Goal: Task Accomplishment & Management: Use online tool/utility

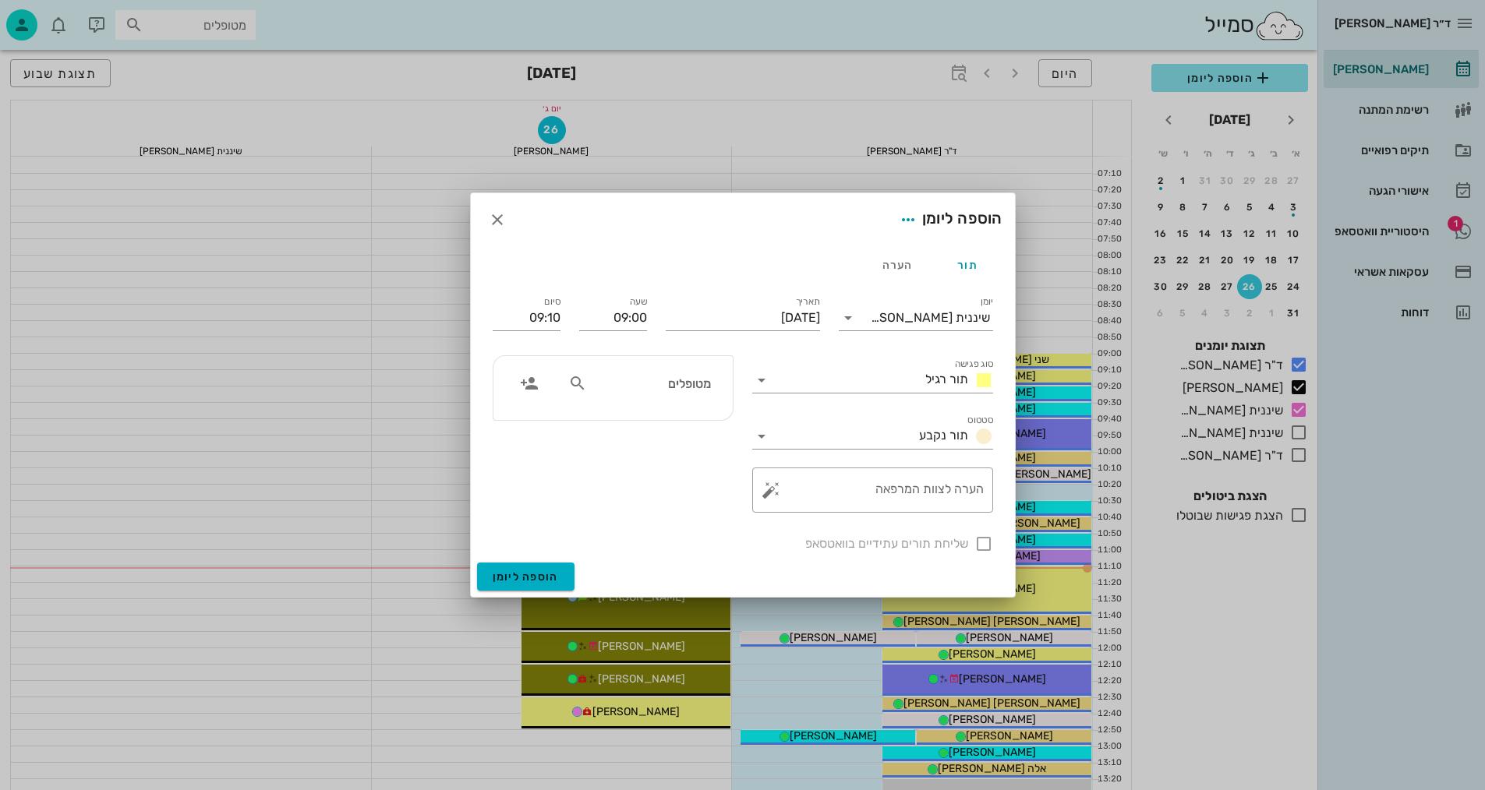
click at [718, 210] on div "הוספה ליומן" at bounding box center [743, 219] width 544 height 53
click at [500, 213] on icon "button" at bounding box center [497, 219] width 19 height 19
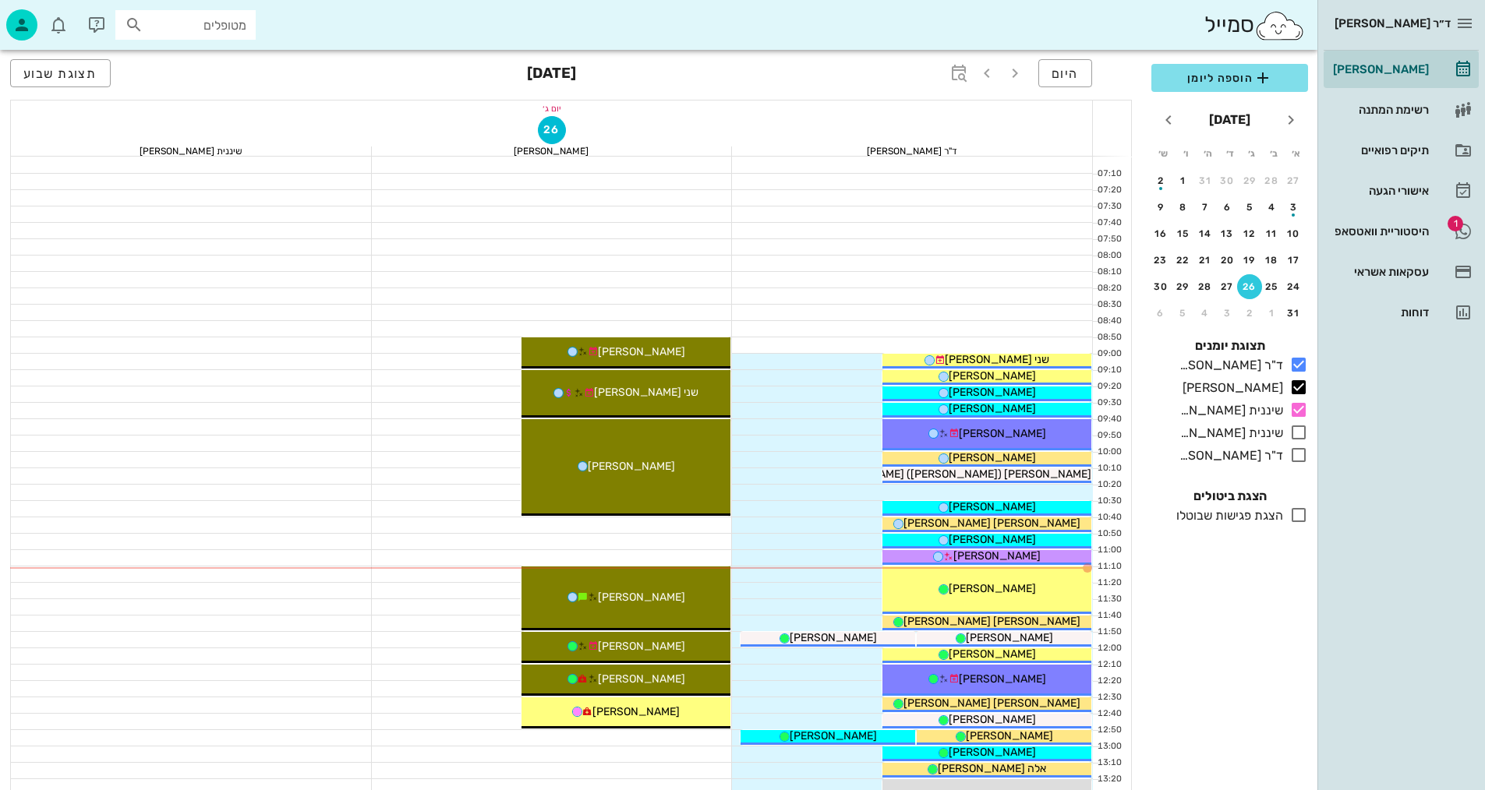
scroll to position [78, 0]
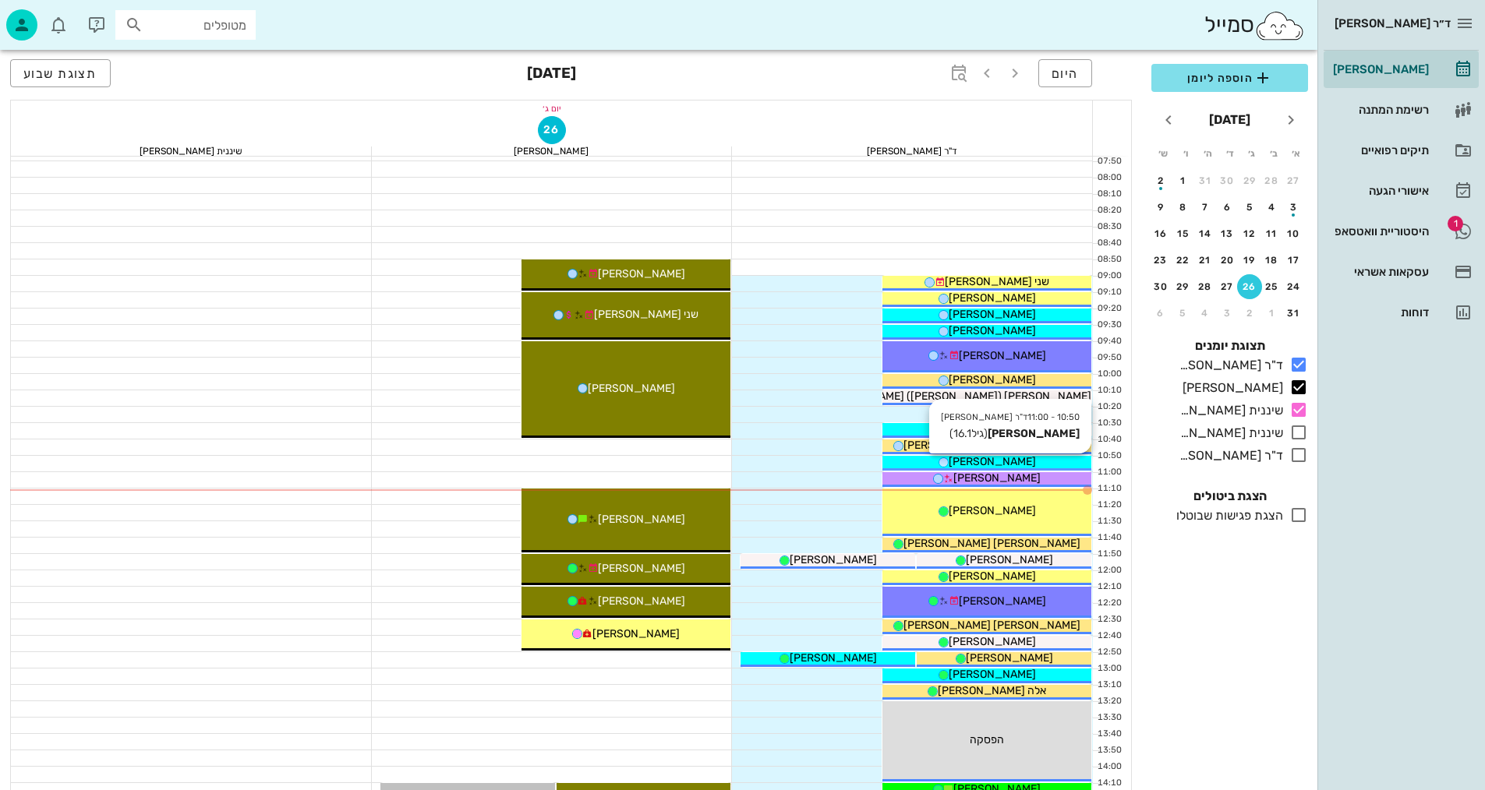
click at [1026, 459] on div "[PERSON_NAME]" at bounding box center [986, 462] width 209 height 16
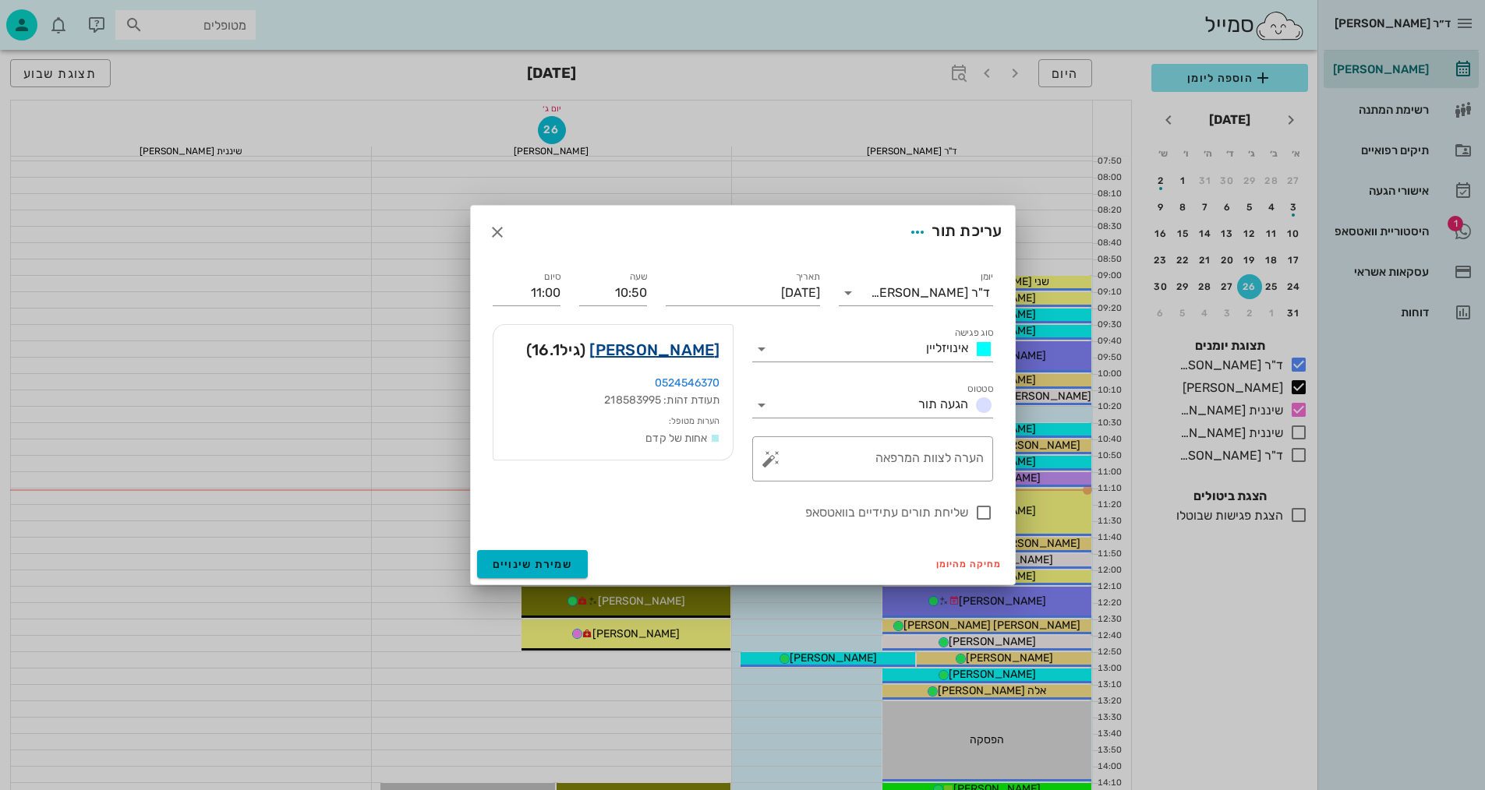
click at [658, 346] on link "[PERSON_NAME]" at bounding box center [654, 349] width 130 height 25
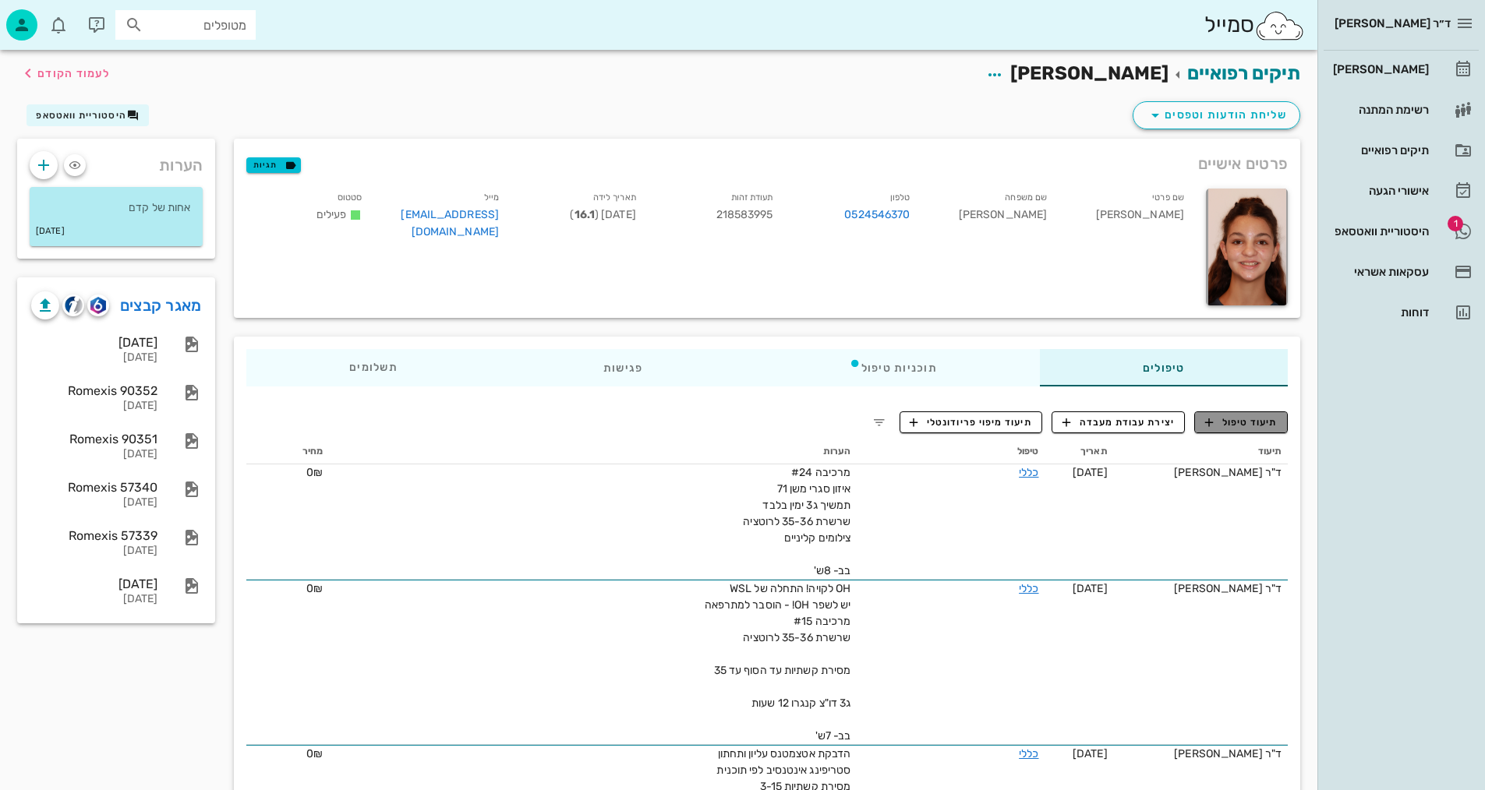
click at [1269, 418] on span "תיעוד טיפול" at bounding box center [1241, 422] width 72 height 14
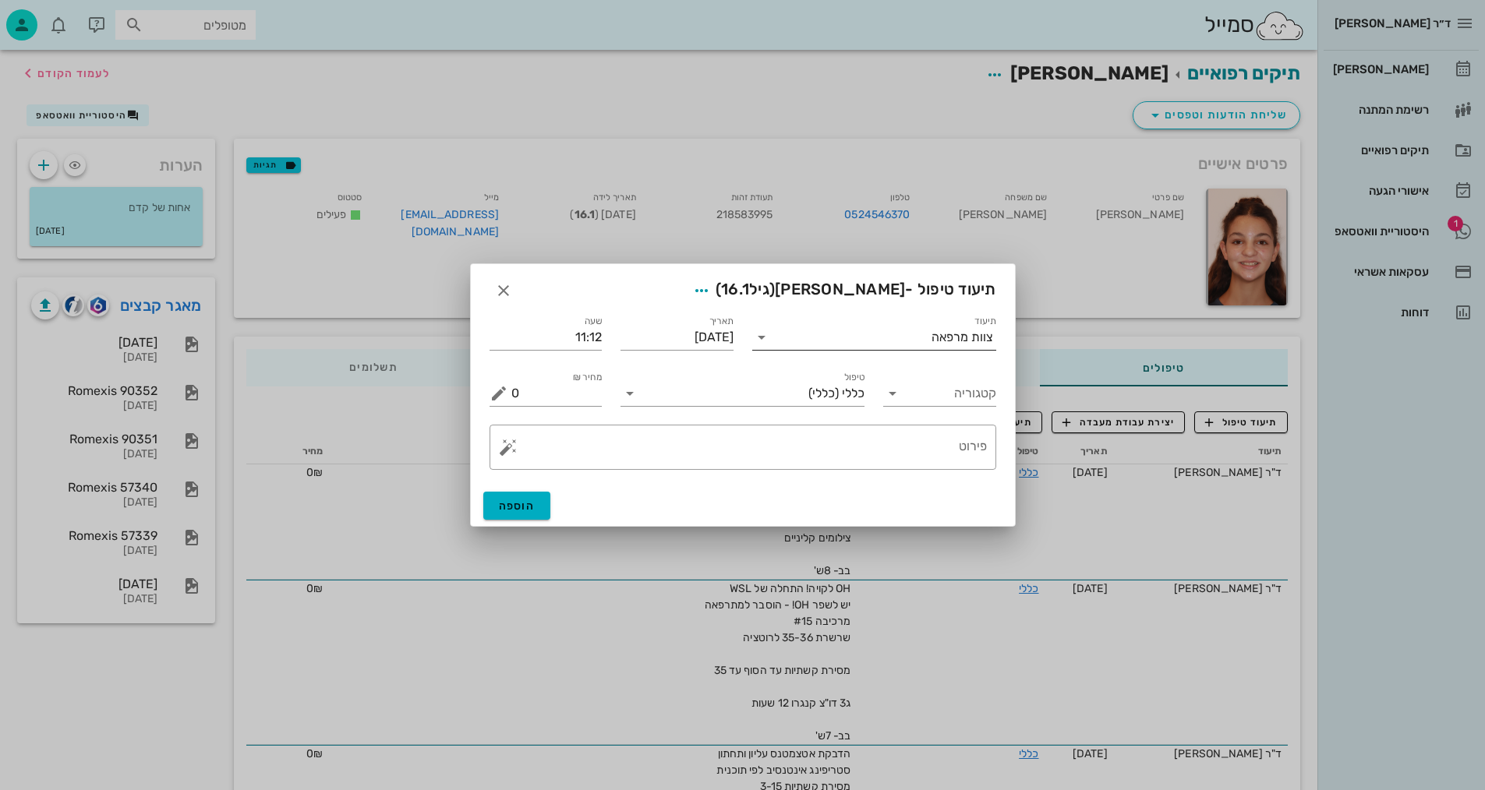
click at [926, 337] on input "תיעוד" at bounding box center [852, 337] width 157 height 25
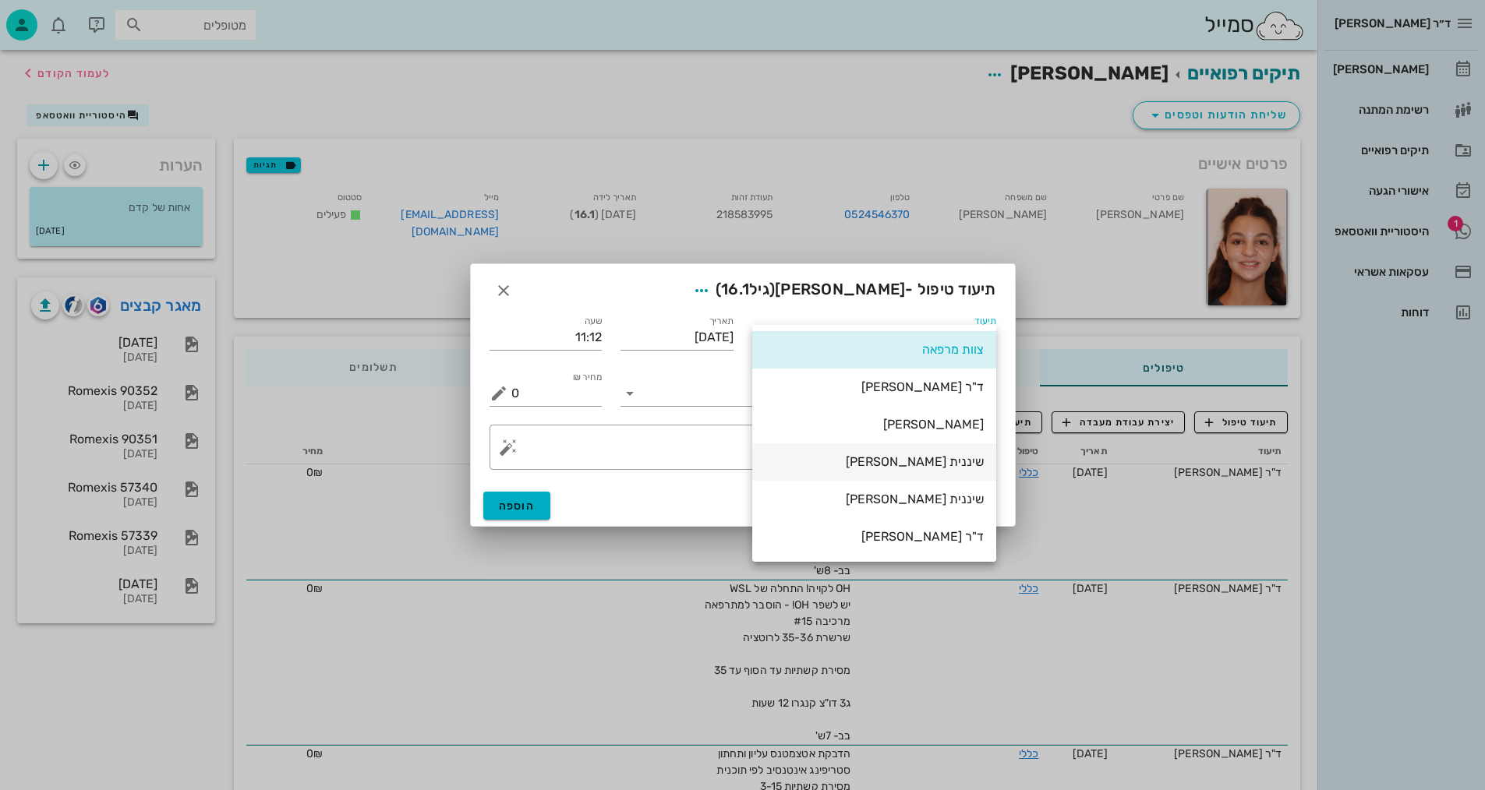
click at [960, 459] on div "שיננית [PERSON_NAME]" at bounding box center [873, 461] width 219 height 15
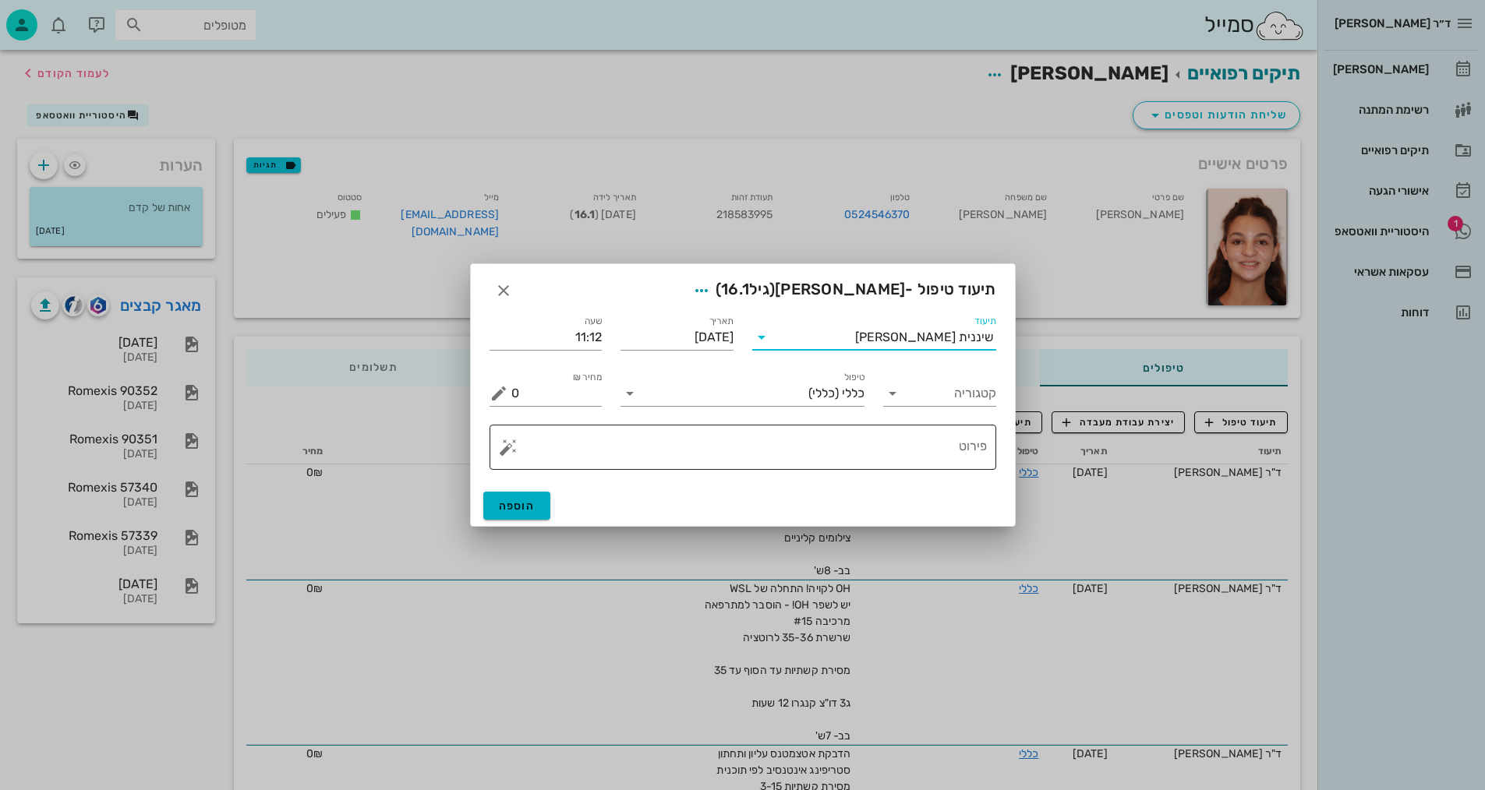
click at [939, 456] on textarea "פירוט" at bounding box center [748, 451] width 475 height 37
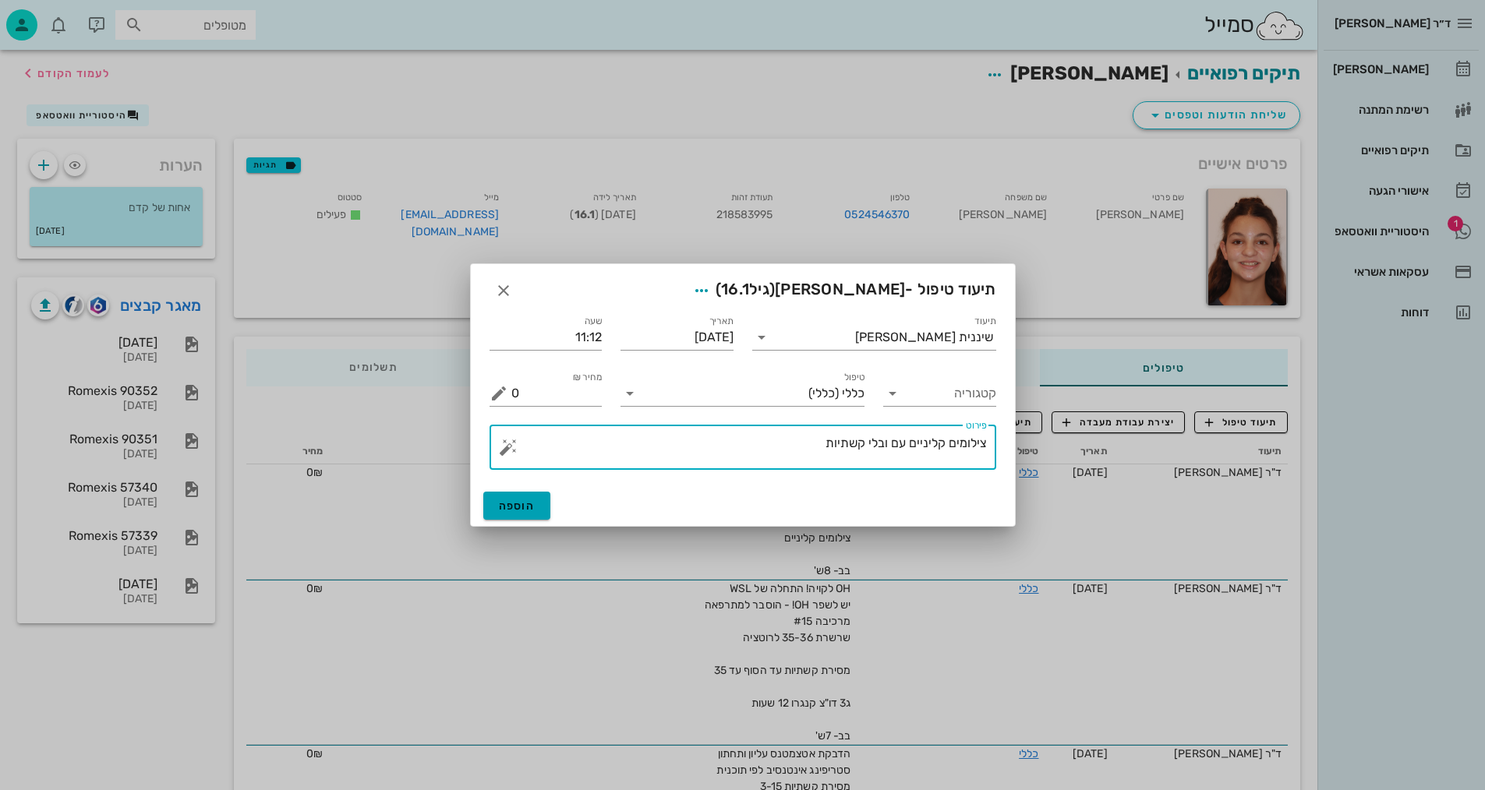
type textarea "צילומים קליניים עם ובלי קשתיות"
click at [531, 503] on span "הוספה" at bounding box center [517, 506] width 37 height 13
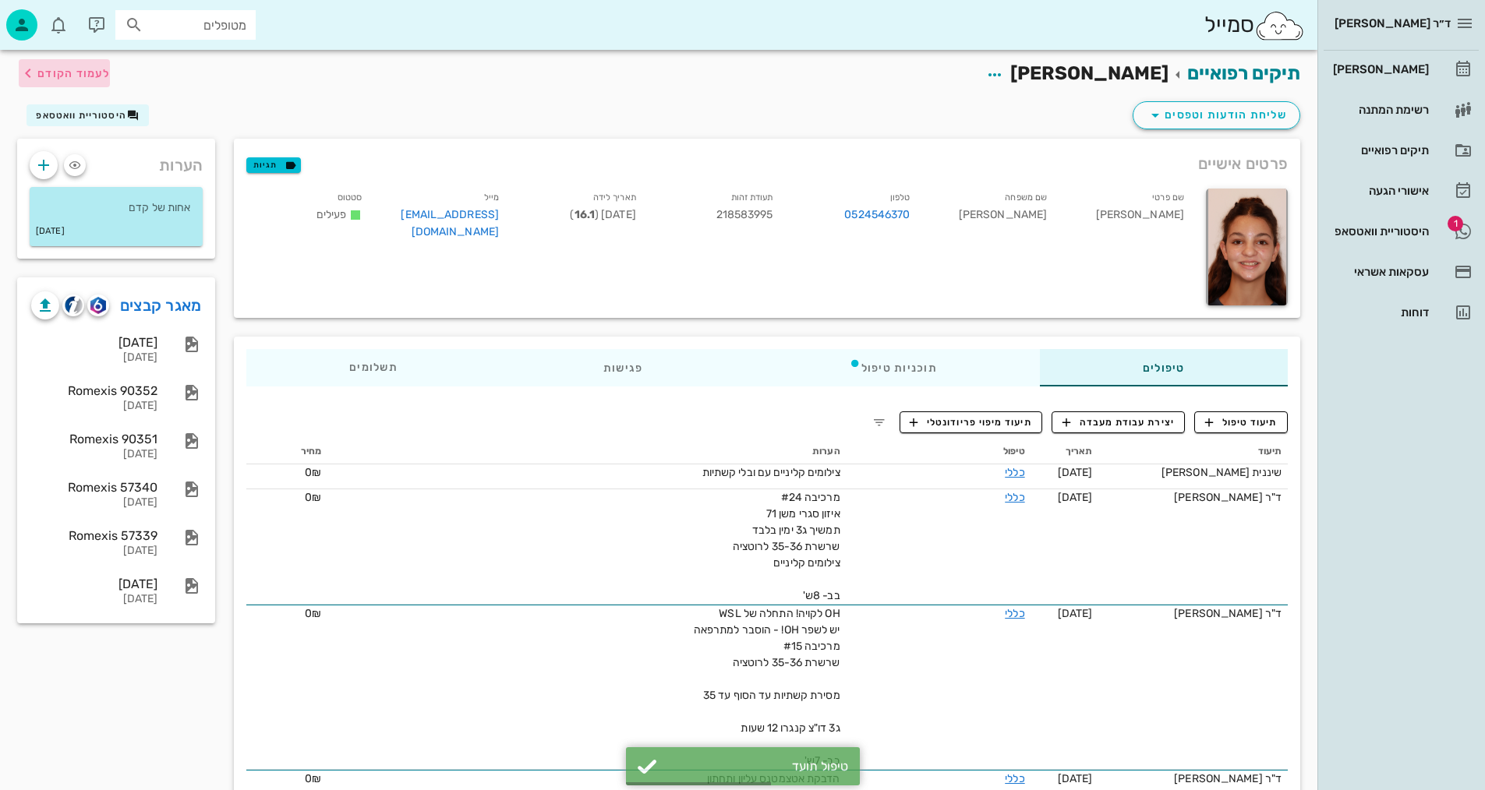
click at [62, 74] on span "לעמוד הקודם" at bounding box center [73, 73] width 72 height 13
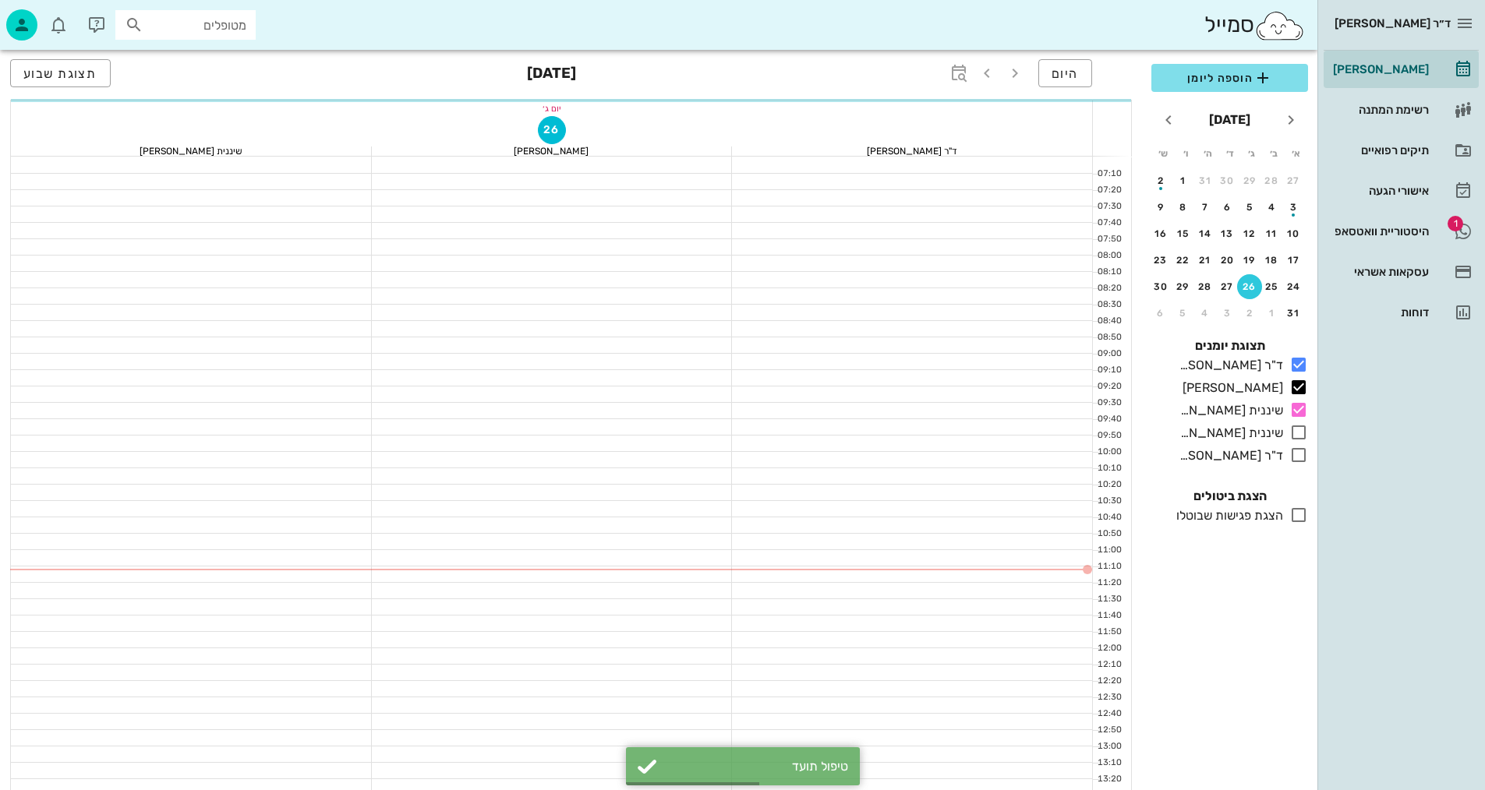
scroll to position [78, 0]
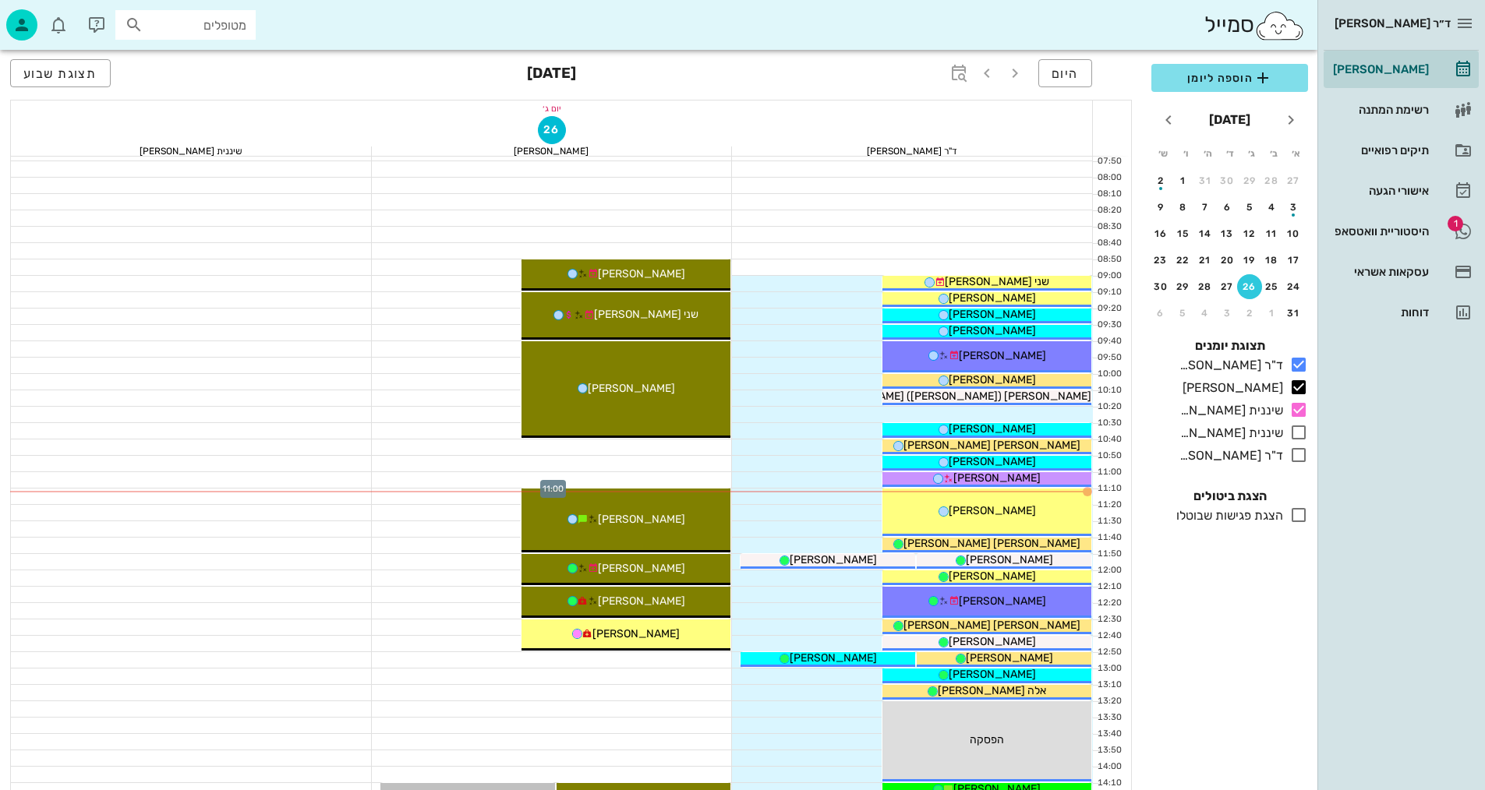
click at [715, 482] on div at bounding box center [552, 480] width 361 height 16
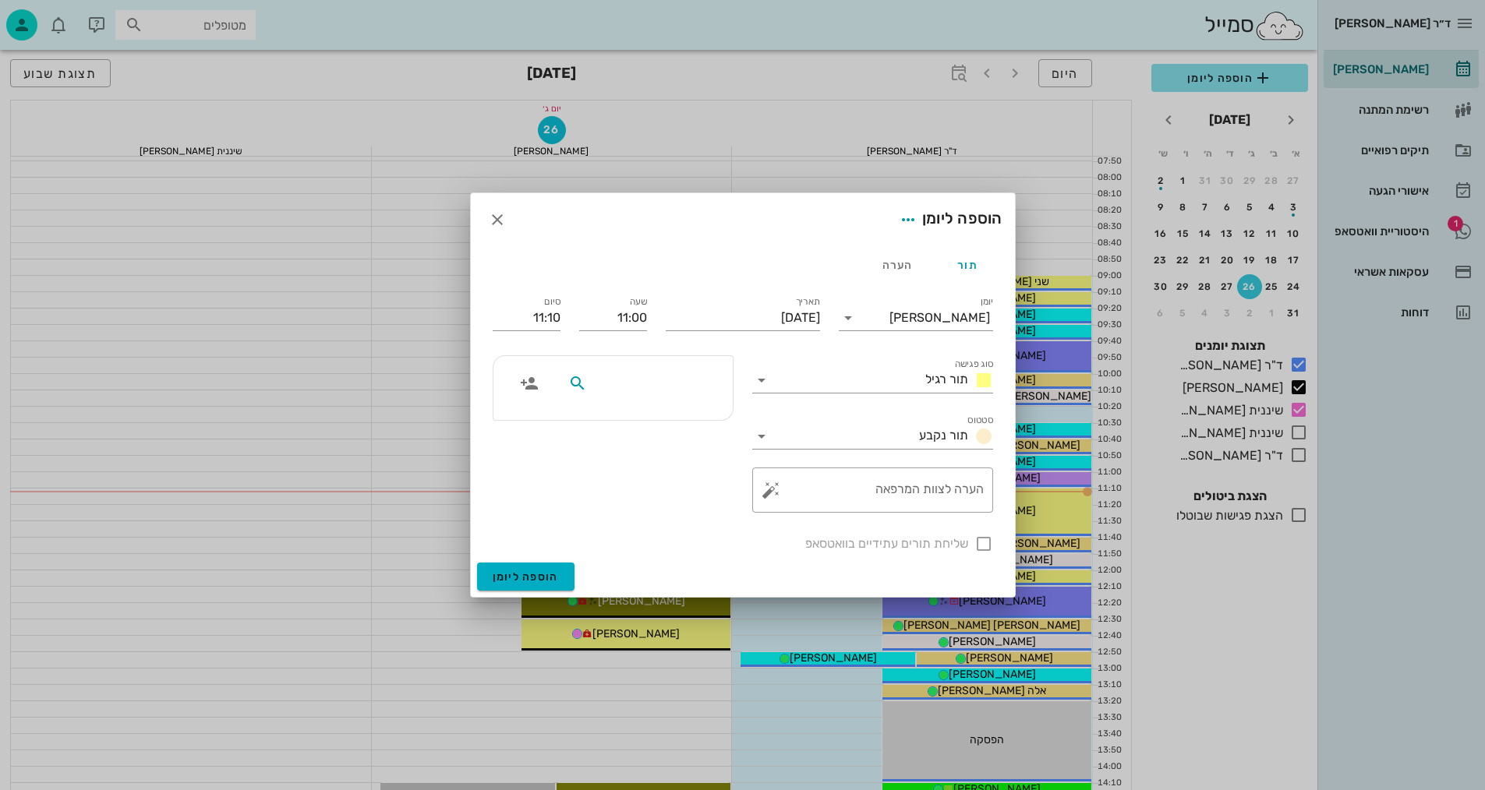
click at [673, 387] on input "text" at bounding box center [650, 383] width 120 height 20
type input "[PERSON_NAME] ב"
click at [672, 422] on div "[PERSON_NAME] 218583995" at bounding box center [620, 417] width 171 height 12
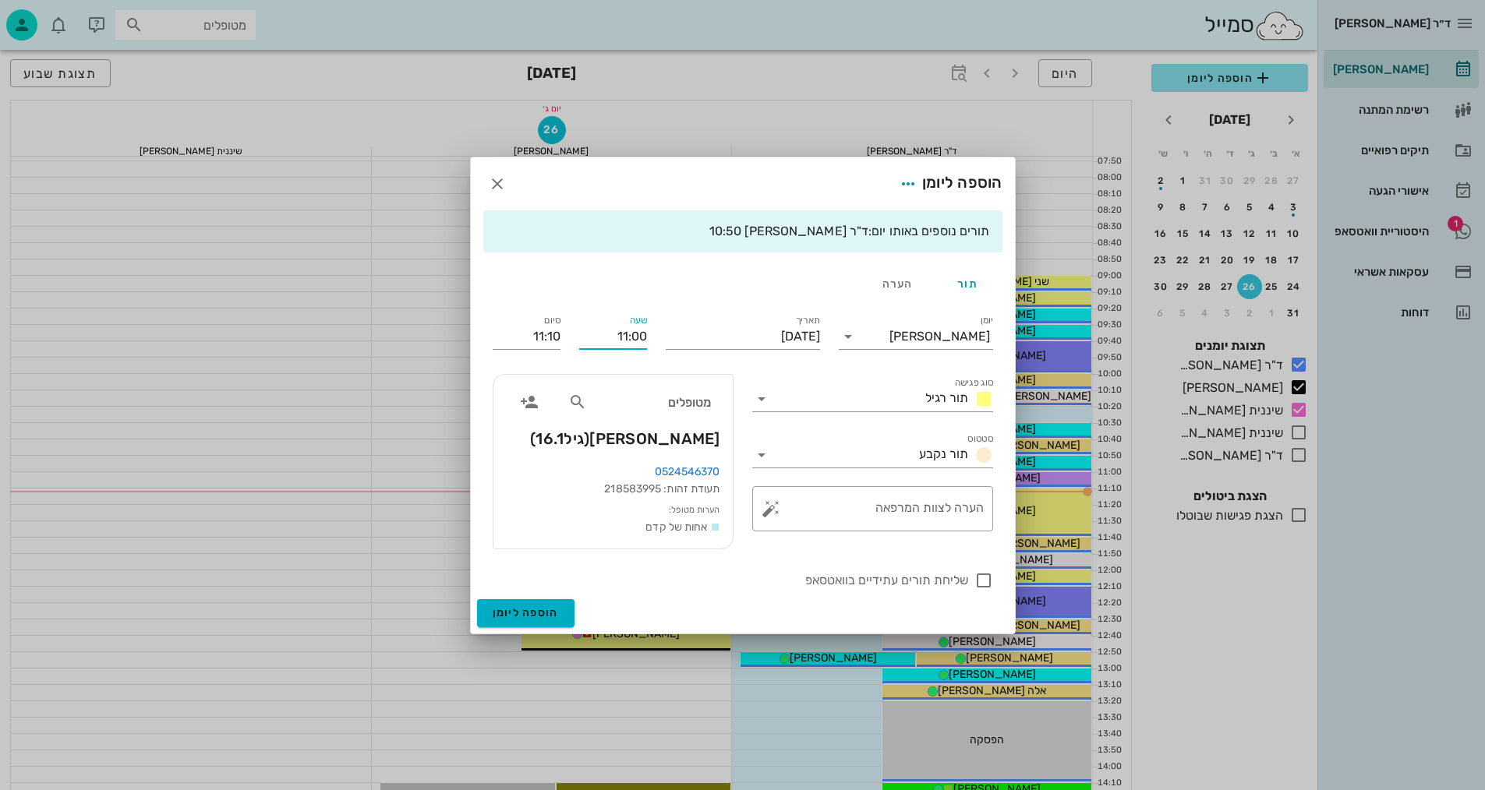
click at [612, 333] on input "11:00" at bounding box center [613, 336] width 68 height 25
click at [920, 401] on div "תור רגיל" at bounding box center [956, 399] width 74 height 19
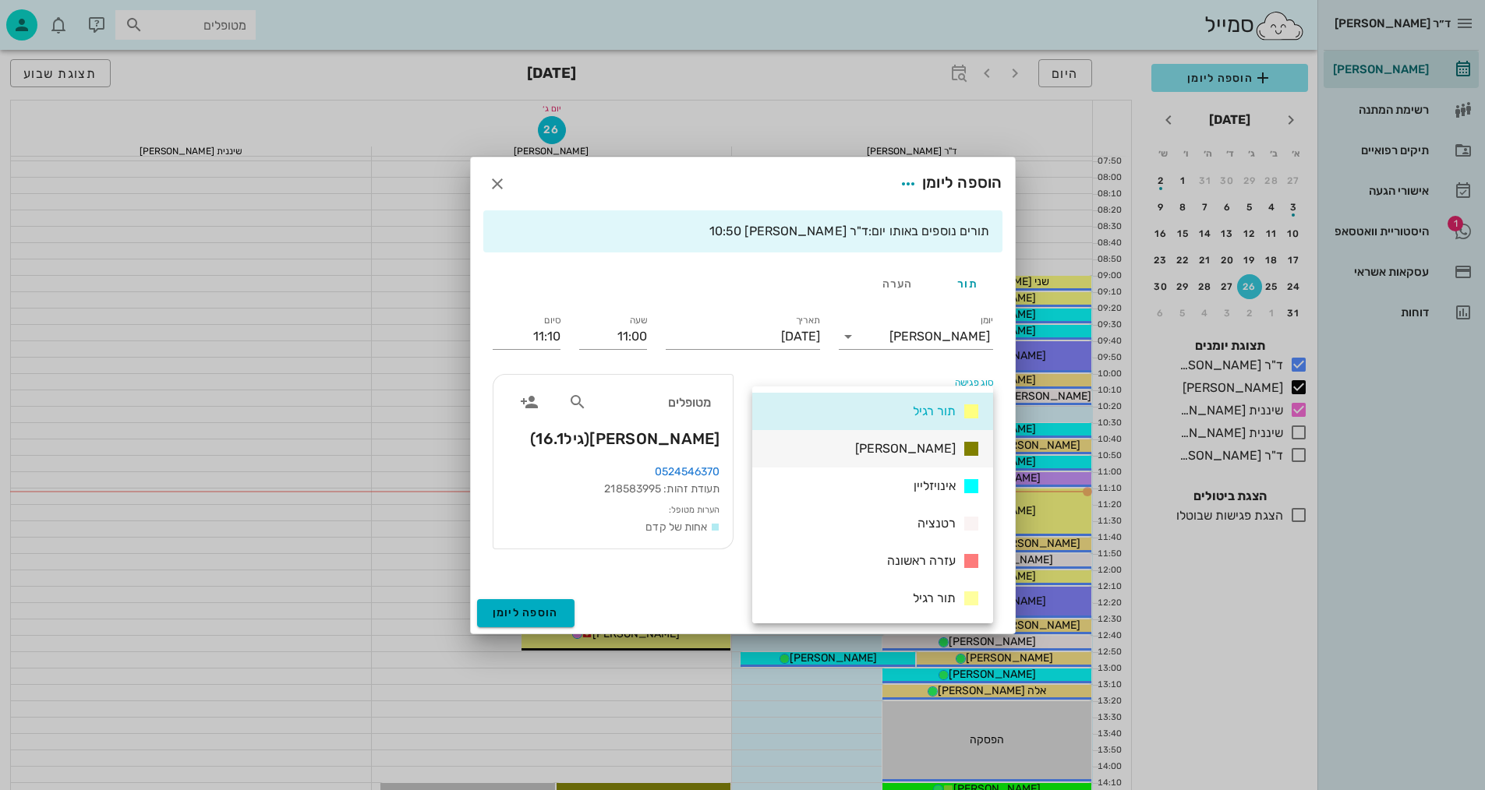
click at [941, 445] on span "[PERSON_NAME]" at bounding box center [905, 448] width 101 height 15
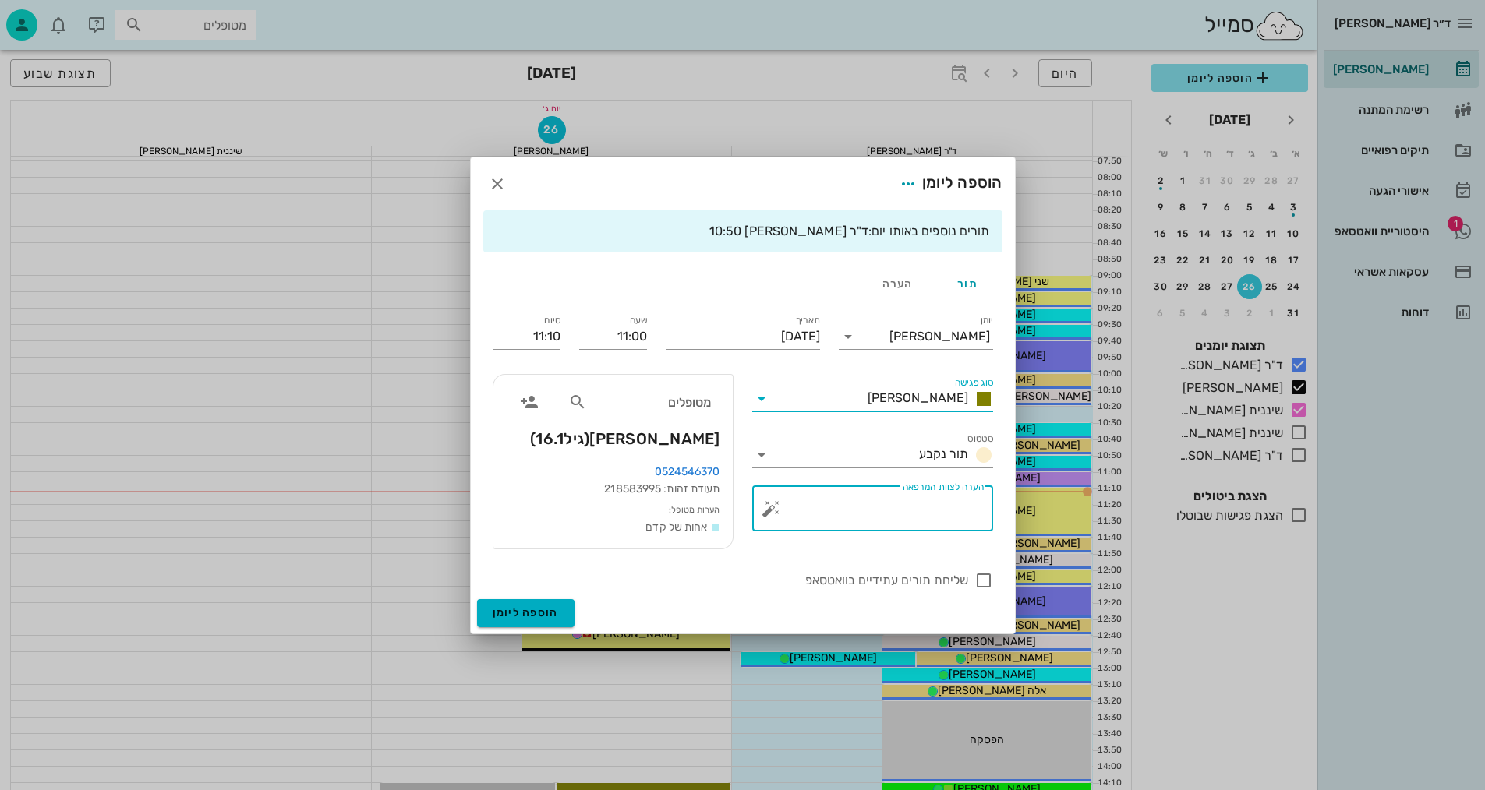
click at [831, 516] on textarea "הערה לצוות המרפאה" at bounding box center [879, 512] width 210 height 37
type textarea "צילומים קליניים"
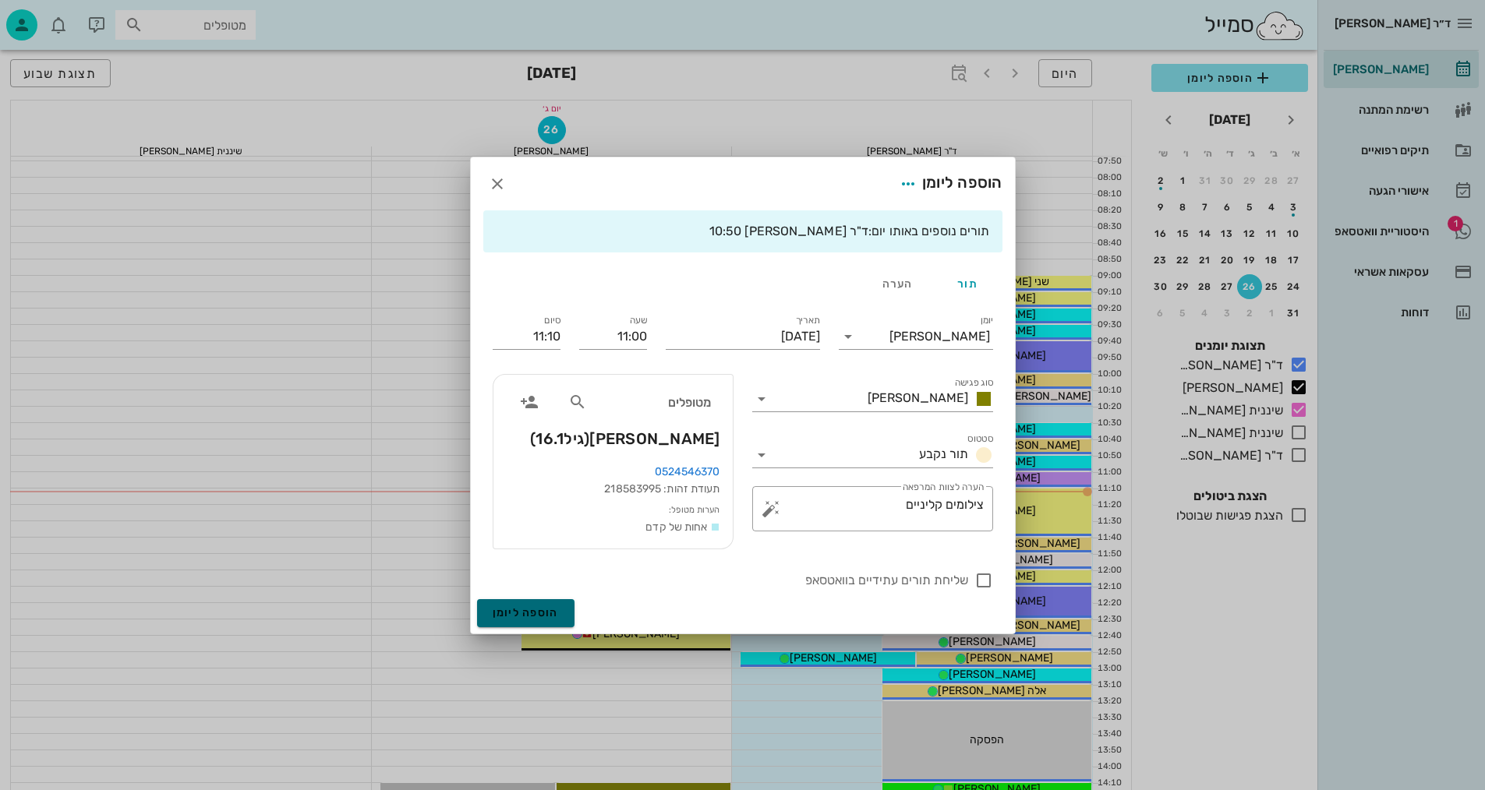
click at [530, 608] on span "הוספה ליומן" at bounding box center [526, 612] width 66 height 13
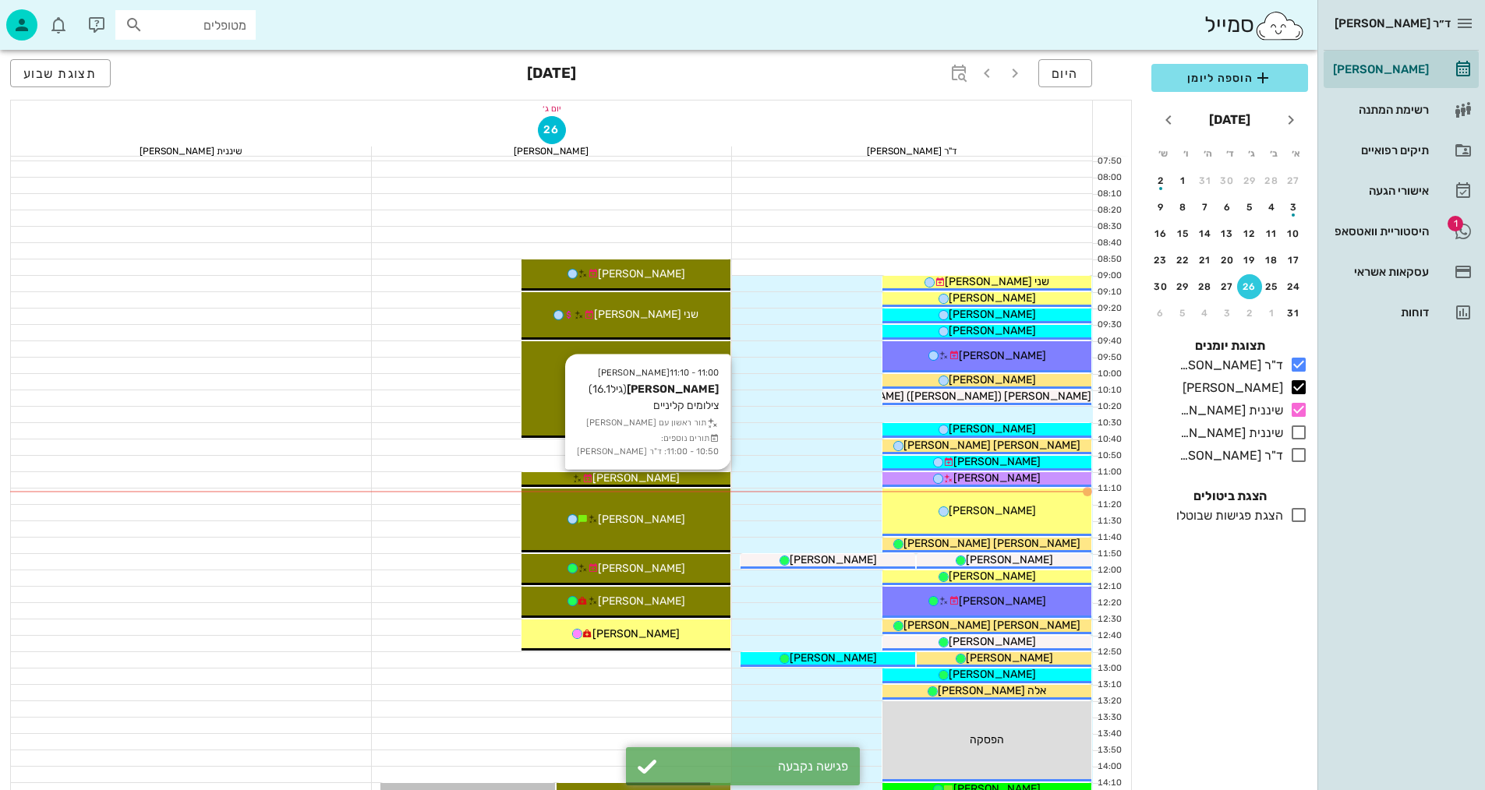
click at [628, 478] on span "[PERSON_NAME]" at bounding box center [635, 477] width 87 height 13
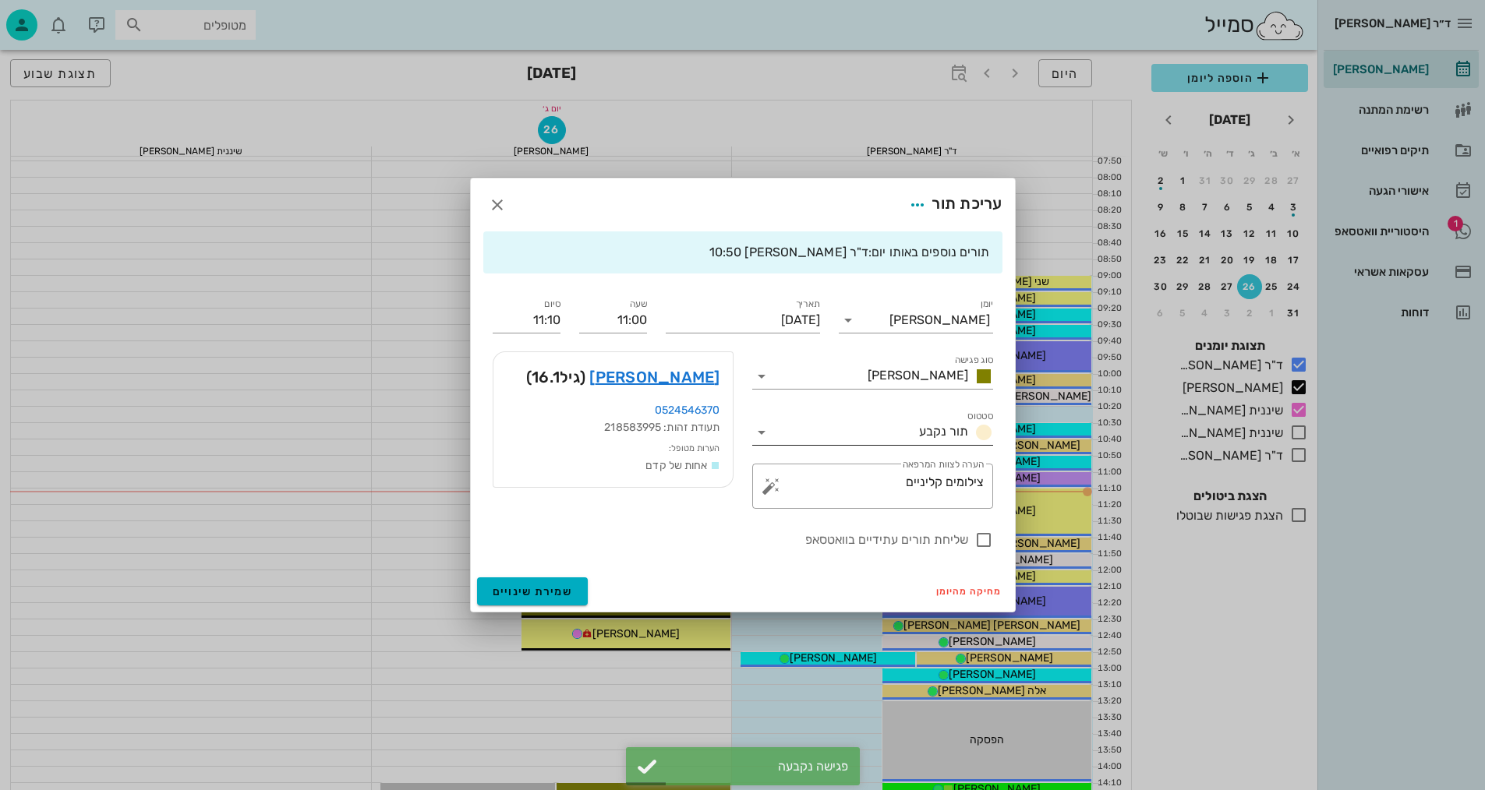
click at [885, 431] on input "סטטוס" at bounding box center [843, 432] width 139 height 25
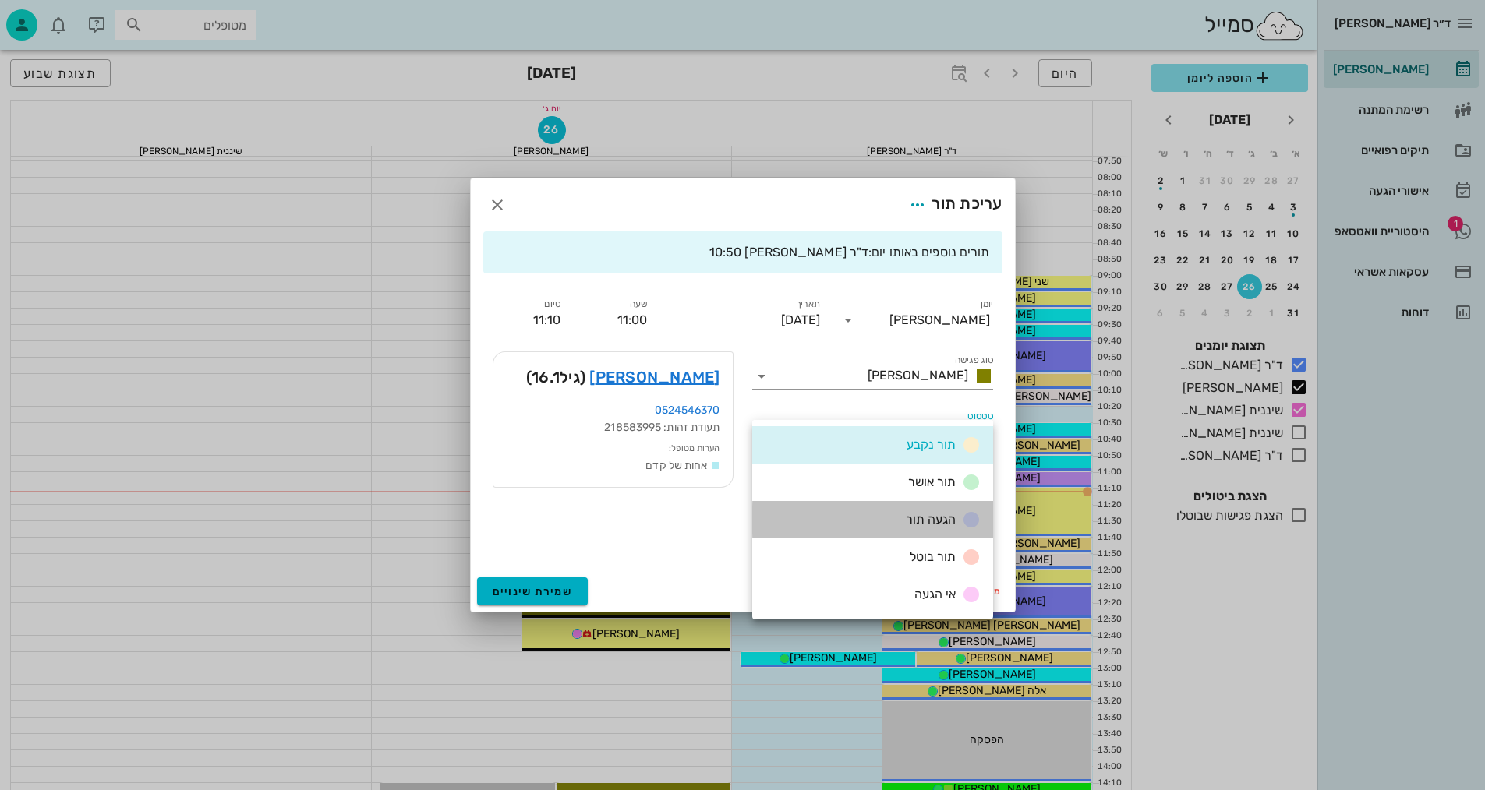
click at [900, 524] on div "הגעה תור" at bounding box center [939, 519] width 81 height 19
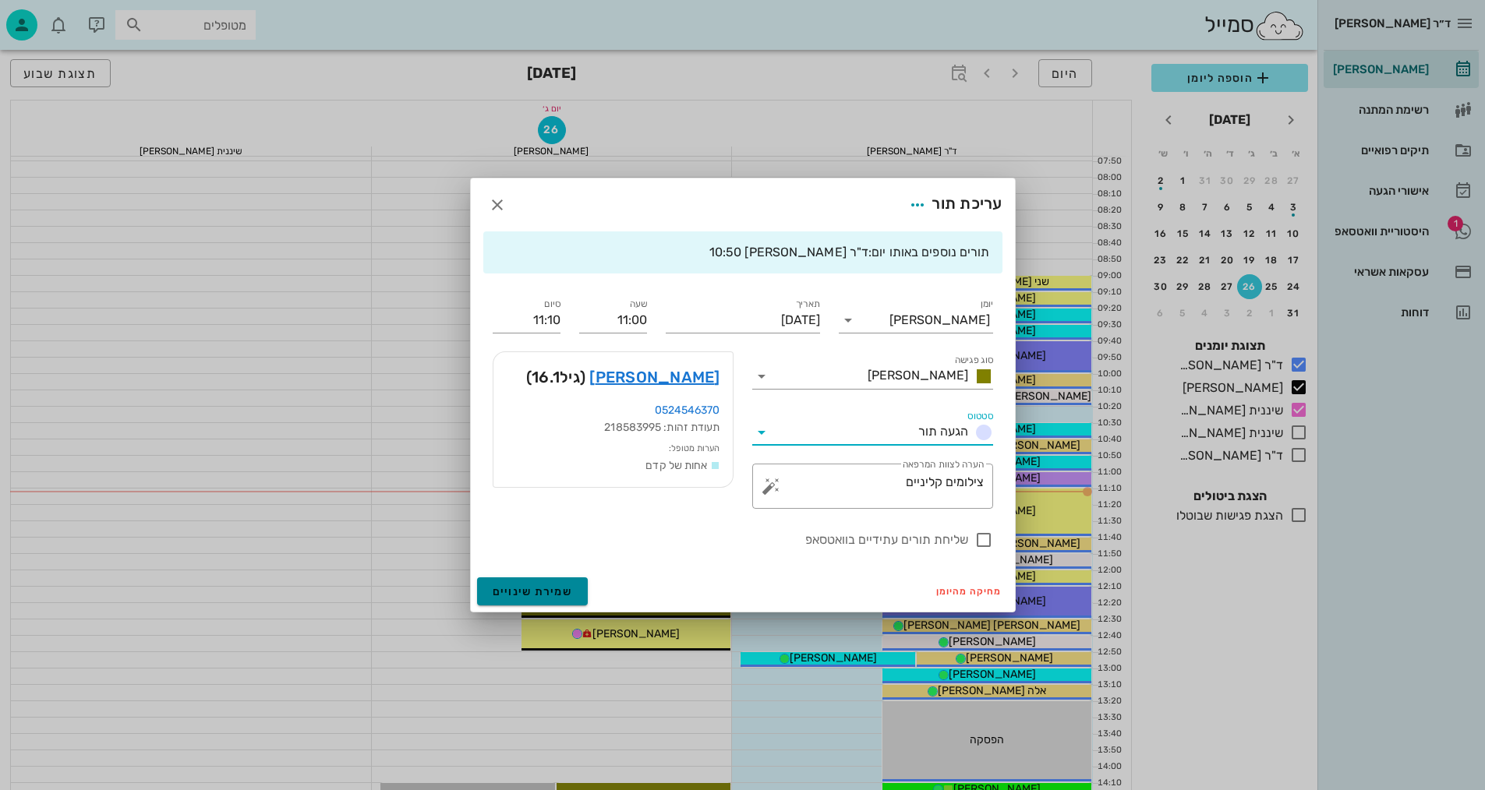
click at [542, 591] on span "שמירת שינויים" at bounding box center [533, 591] width 80 height 13
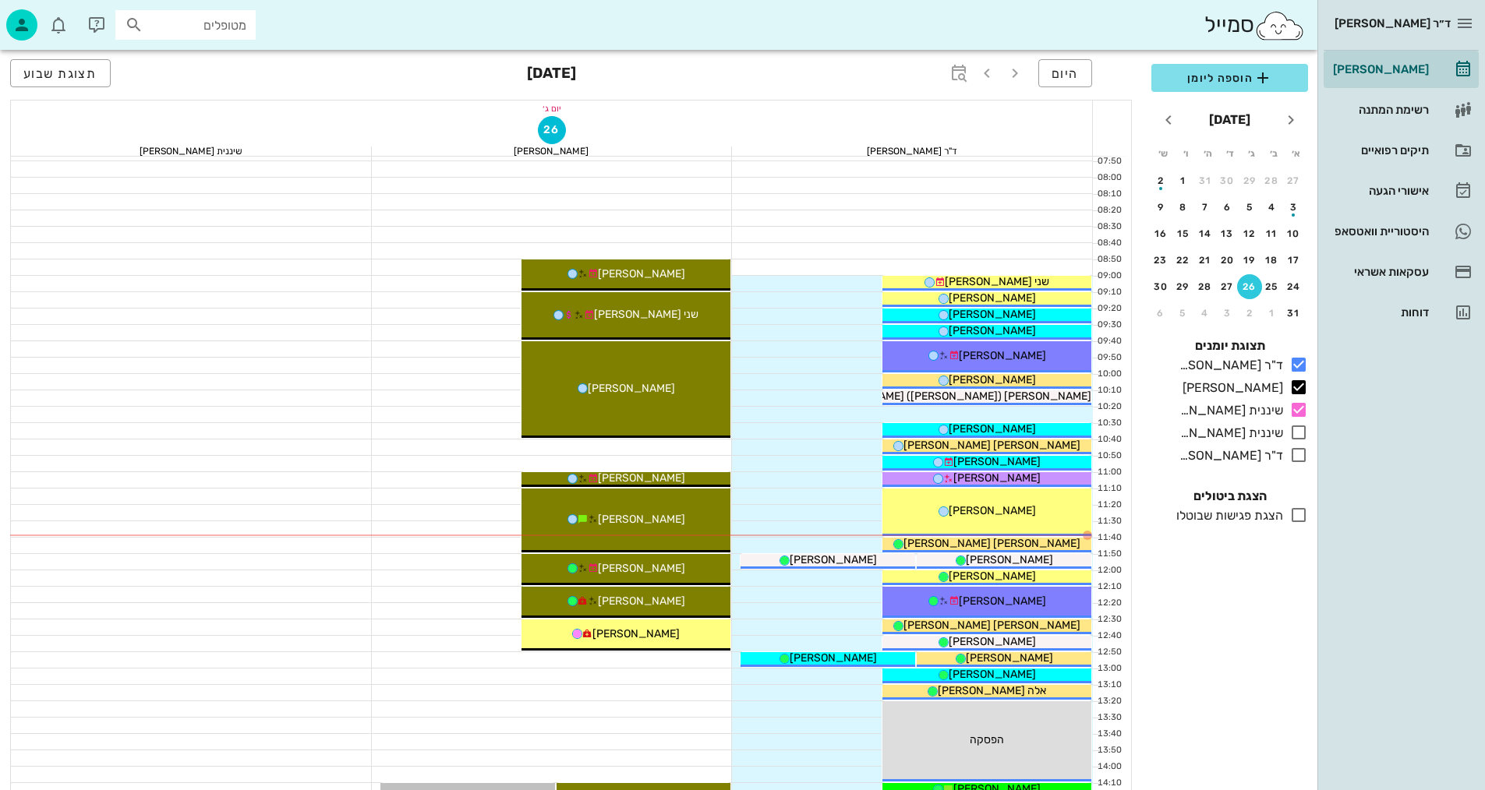
drag, startPoint x: 701, startPoint y: 531, endPoint x: 714, endPoint y: 538, distance: 14.3
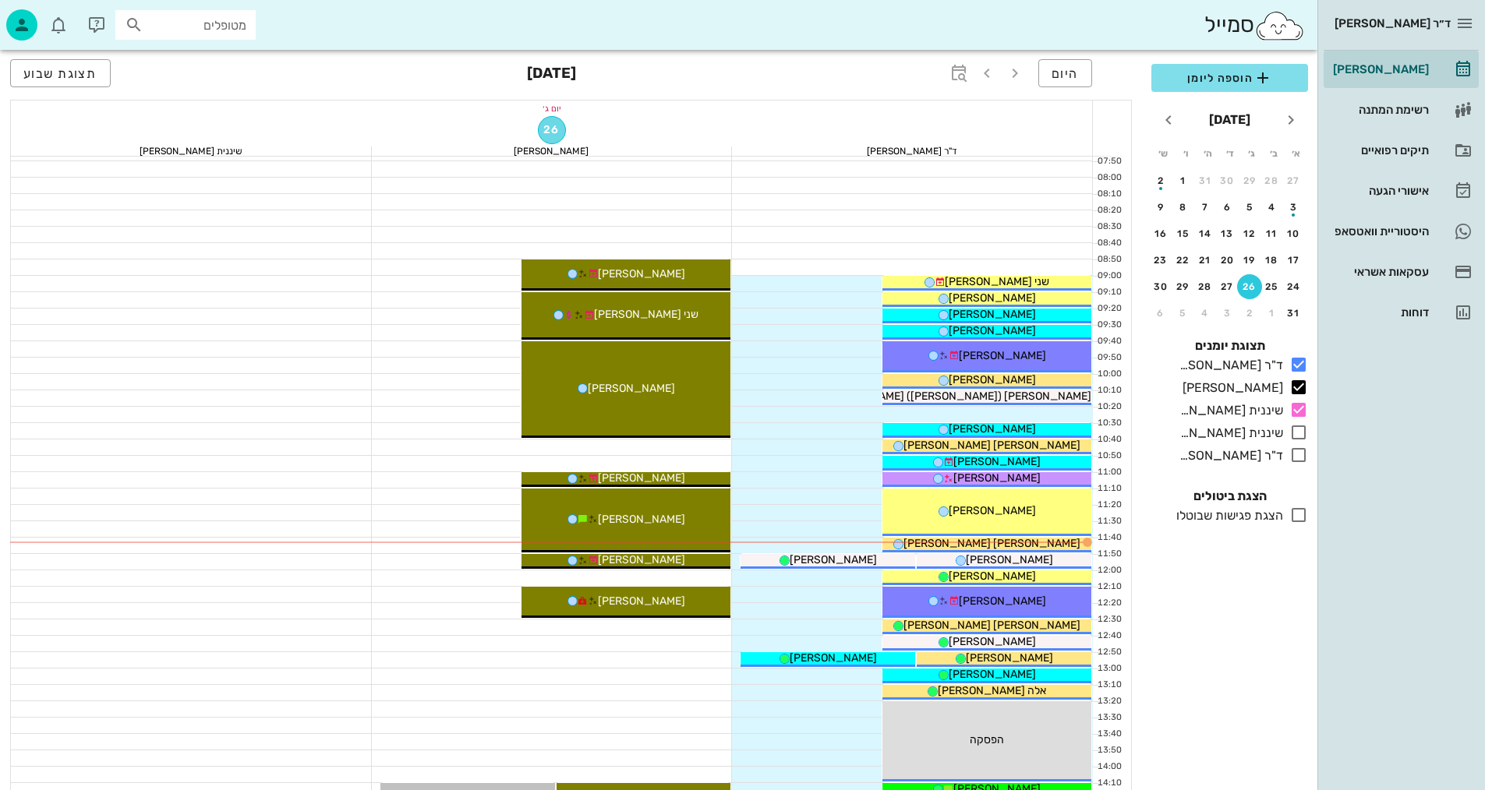
click at [549, 140] on button "26" at bounding box center [552, 130] width 28 height 28
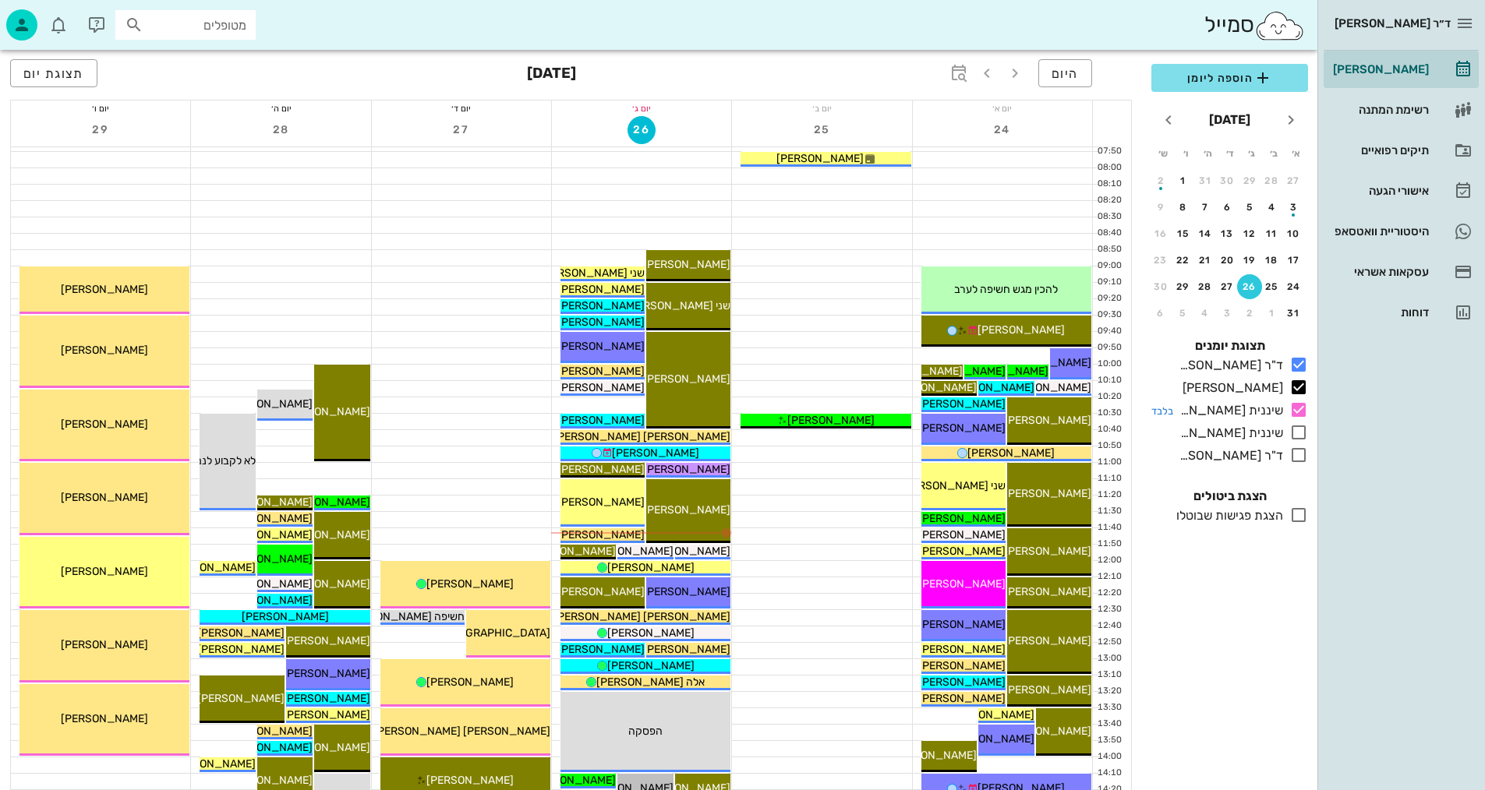
click at [1300, 407] on icon at bounding box center [1298, 410] width 19 height 19
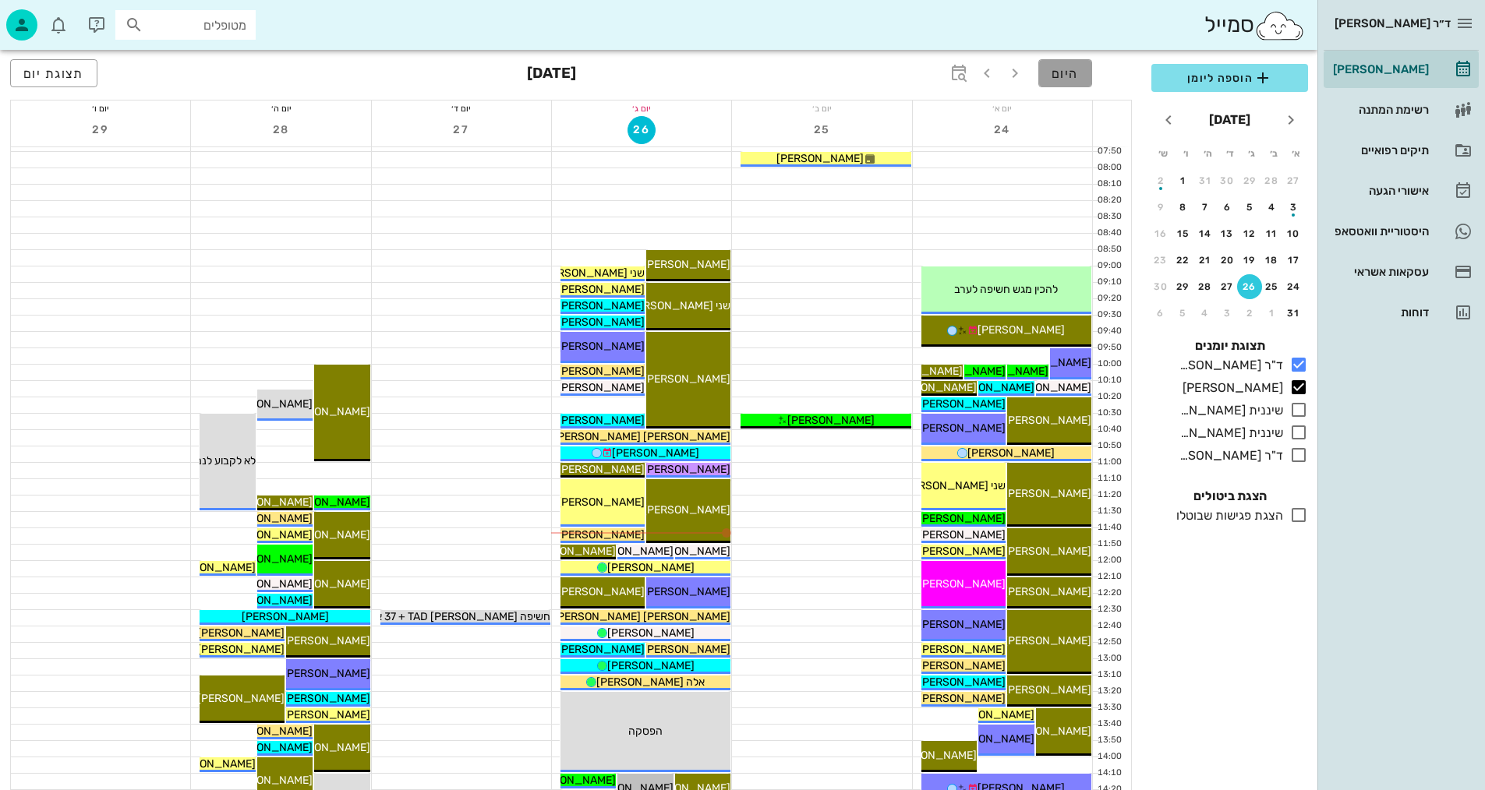
click at [1086, 73] on button "היום" at bounding box center [1065, 73] width 54 height 28
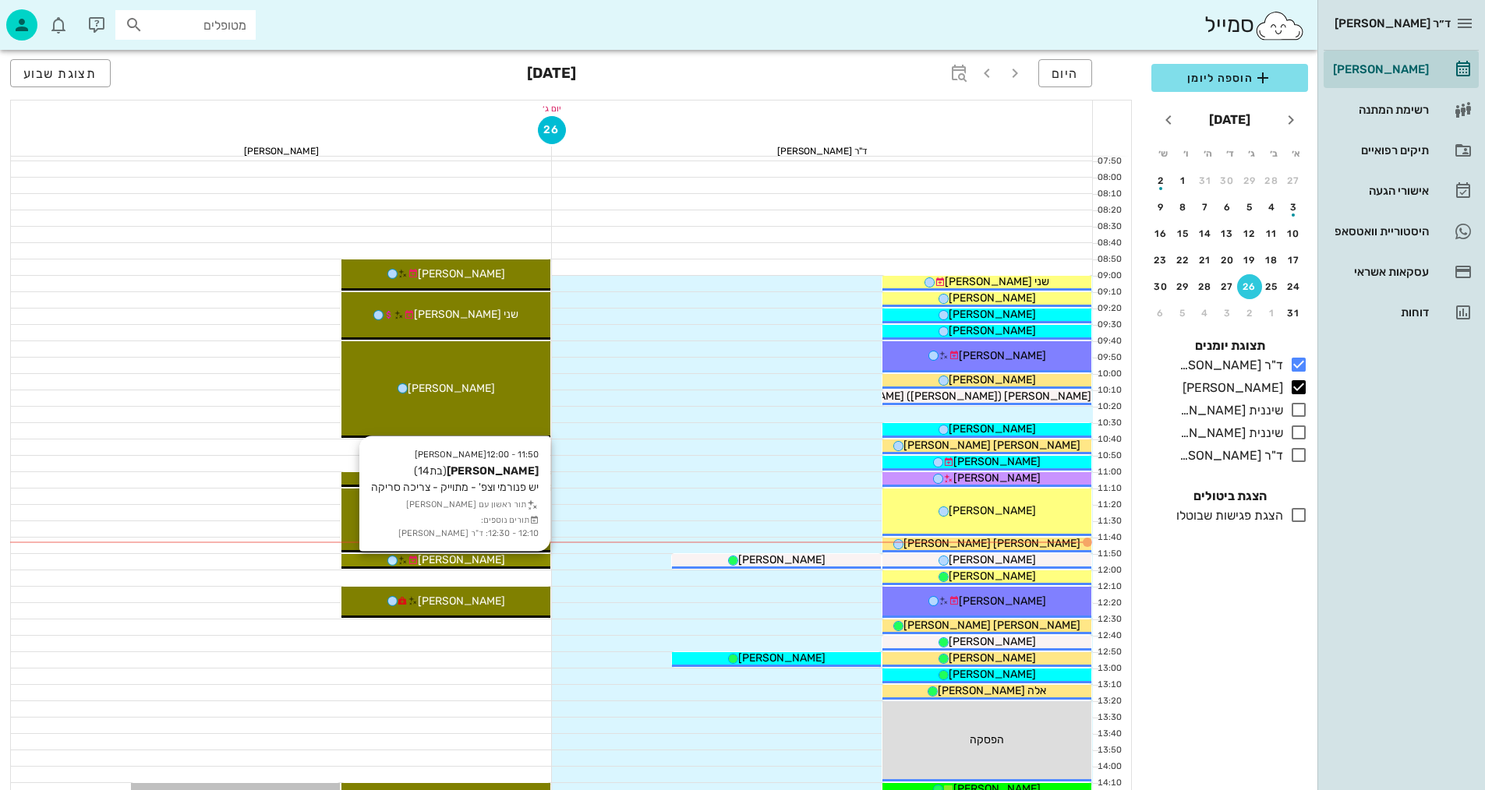
click at [519, 561] on div "[PERSON_NAME]" at bounding box center [445, 560] width 209 height 16
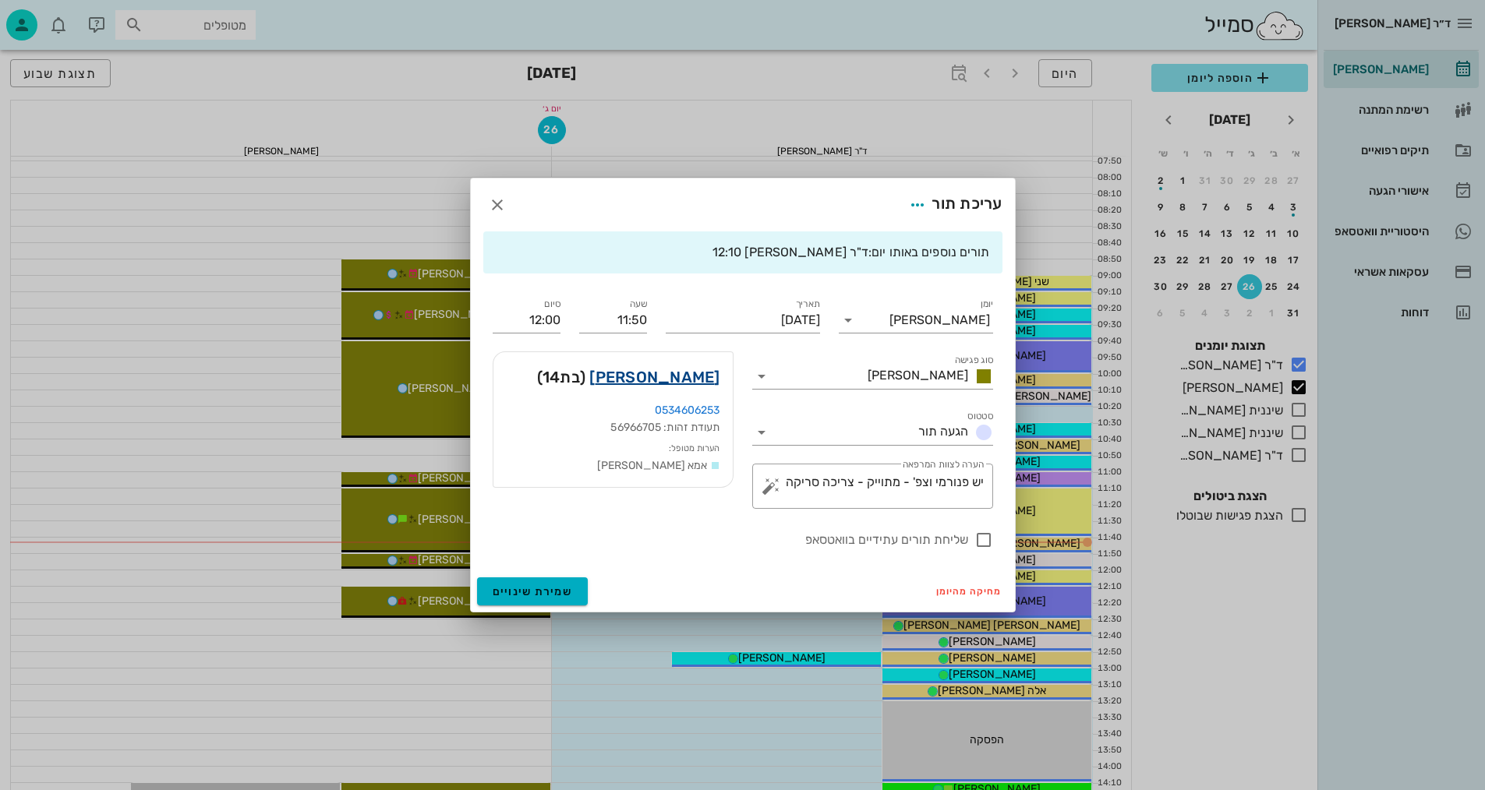
click at [683, 371] on link "[PERSON_NAME]" at bounding box center [654, 377] width 130 height 25
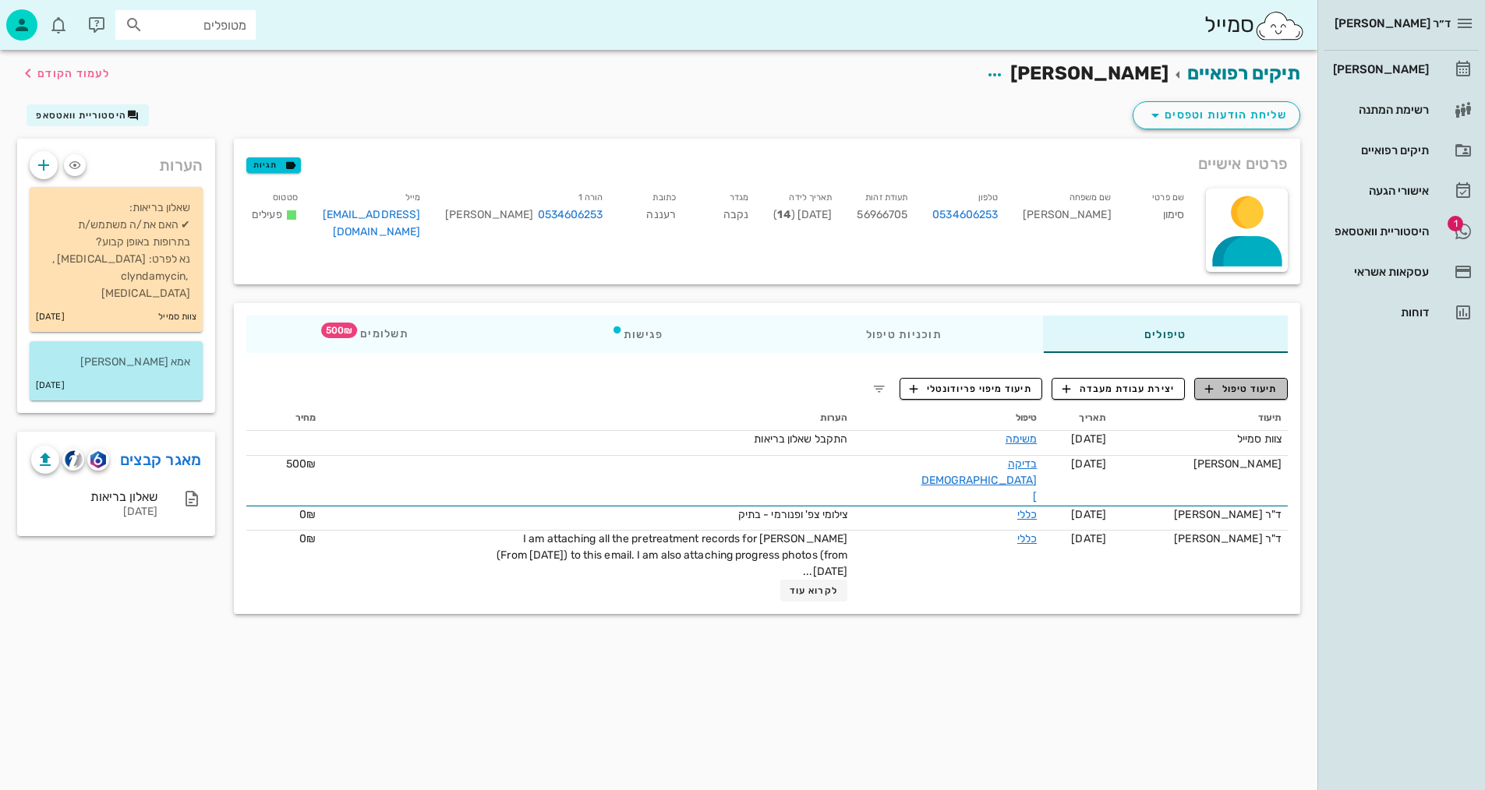
click at [1230, 390] on span "תיעוד טיפול" at bounding box center [1241, 389] width 72 height 14
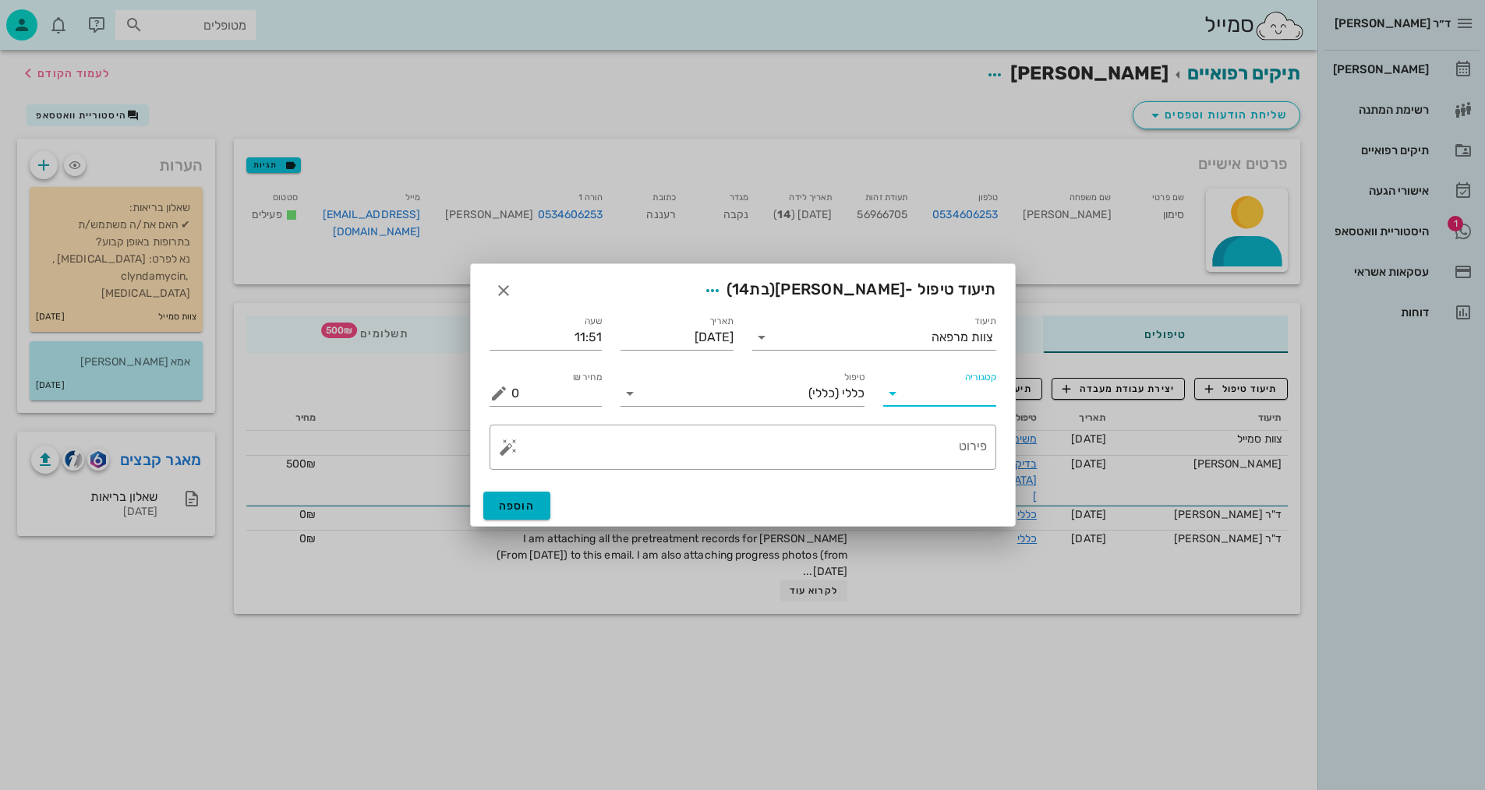
click at [962, 402] on input "קטגוריה" at bounding box center [952, 393] width 88 height 25
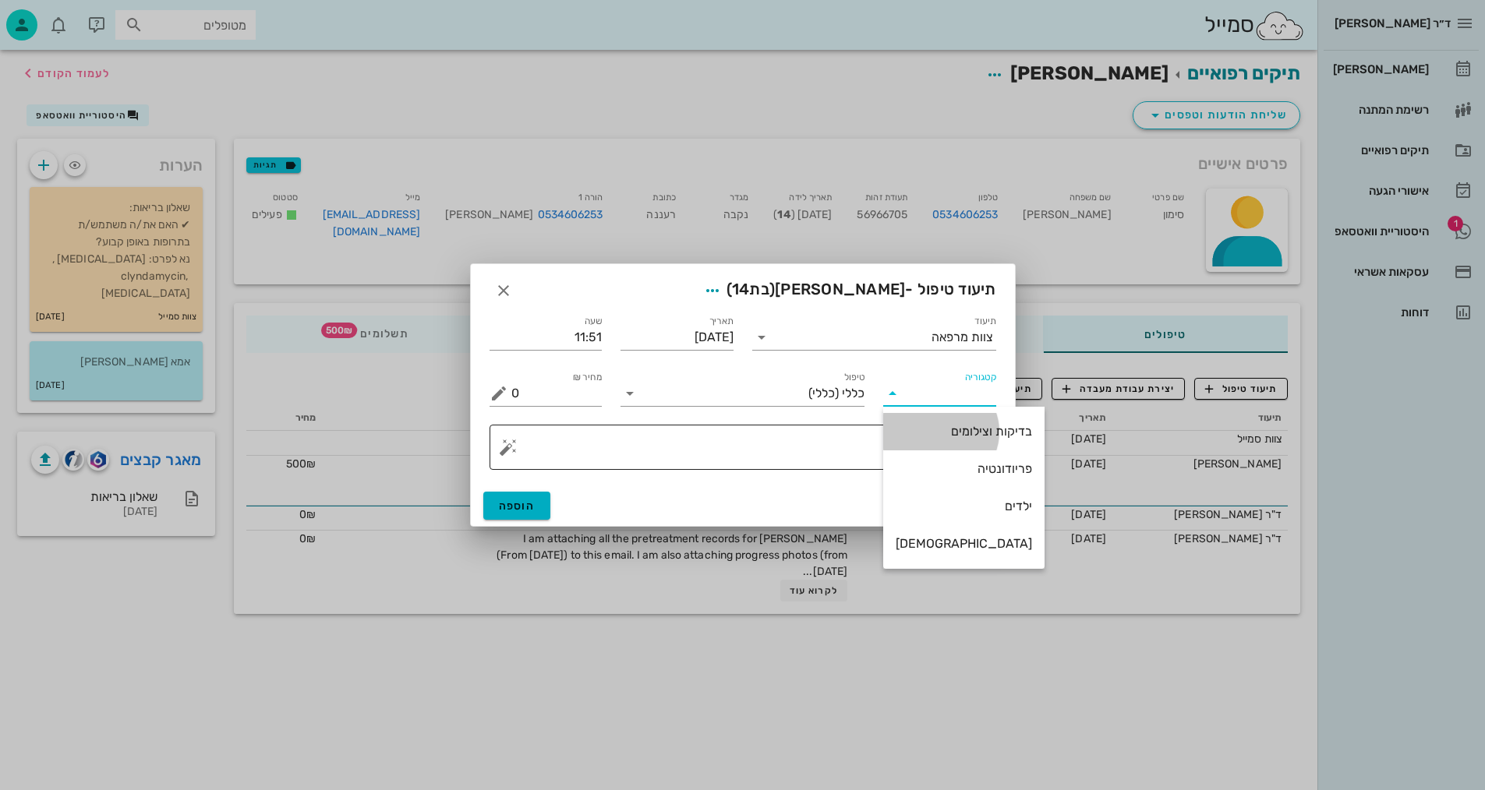
click at [948, 428] on div "בדיקות וצילומים" at bounding box center [963, 431] width 136 height 15
type input "בדיקות וצילומים"
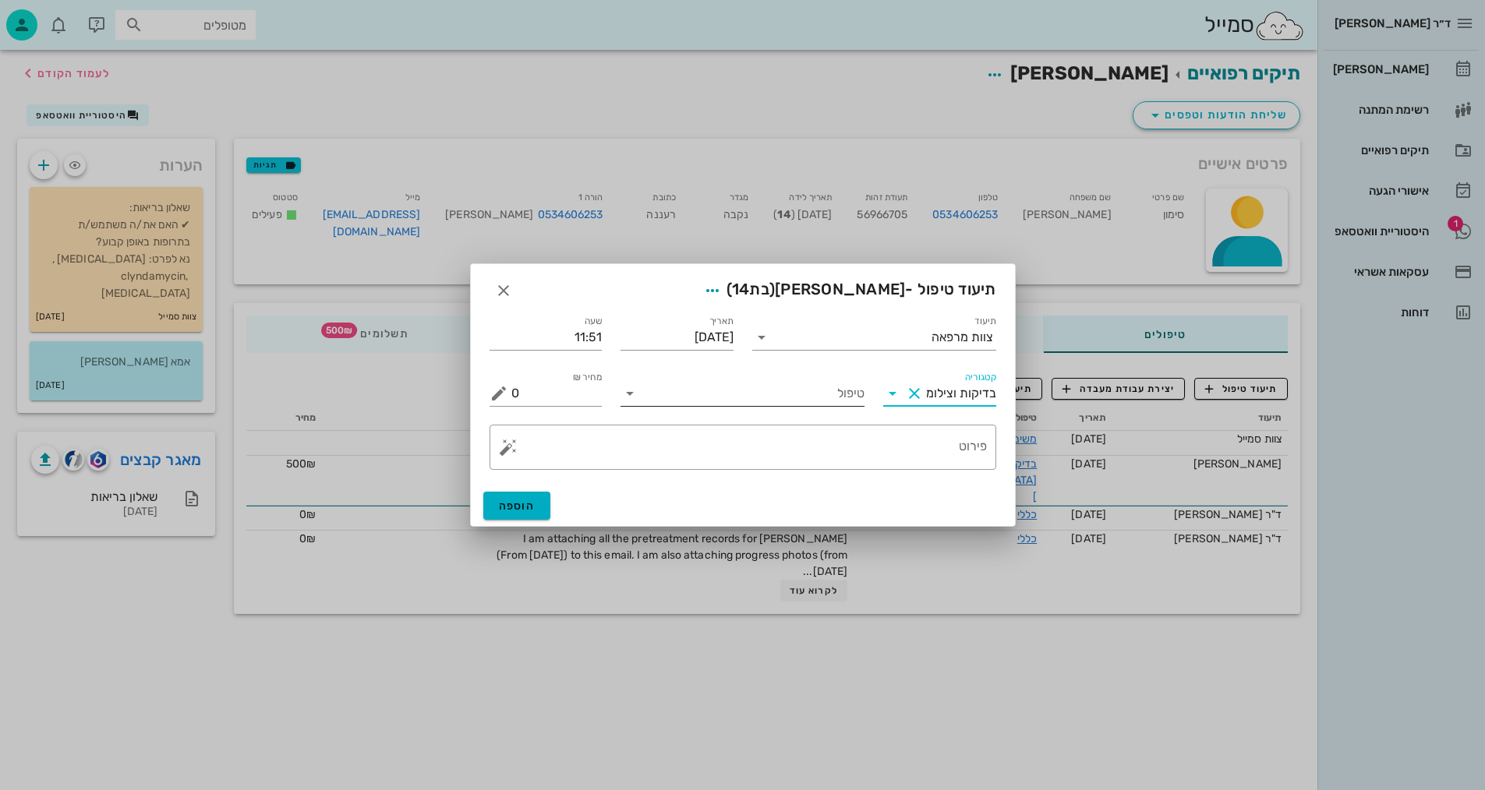
click at [814, 394] on input "טיפול" at bounding box center [753, 393] width 222 height 25
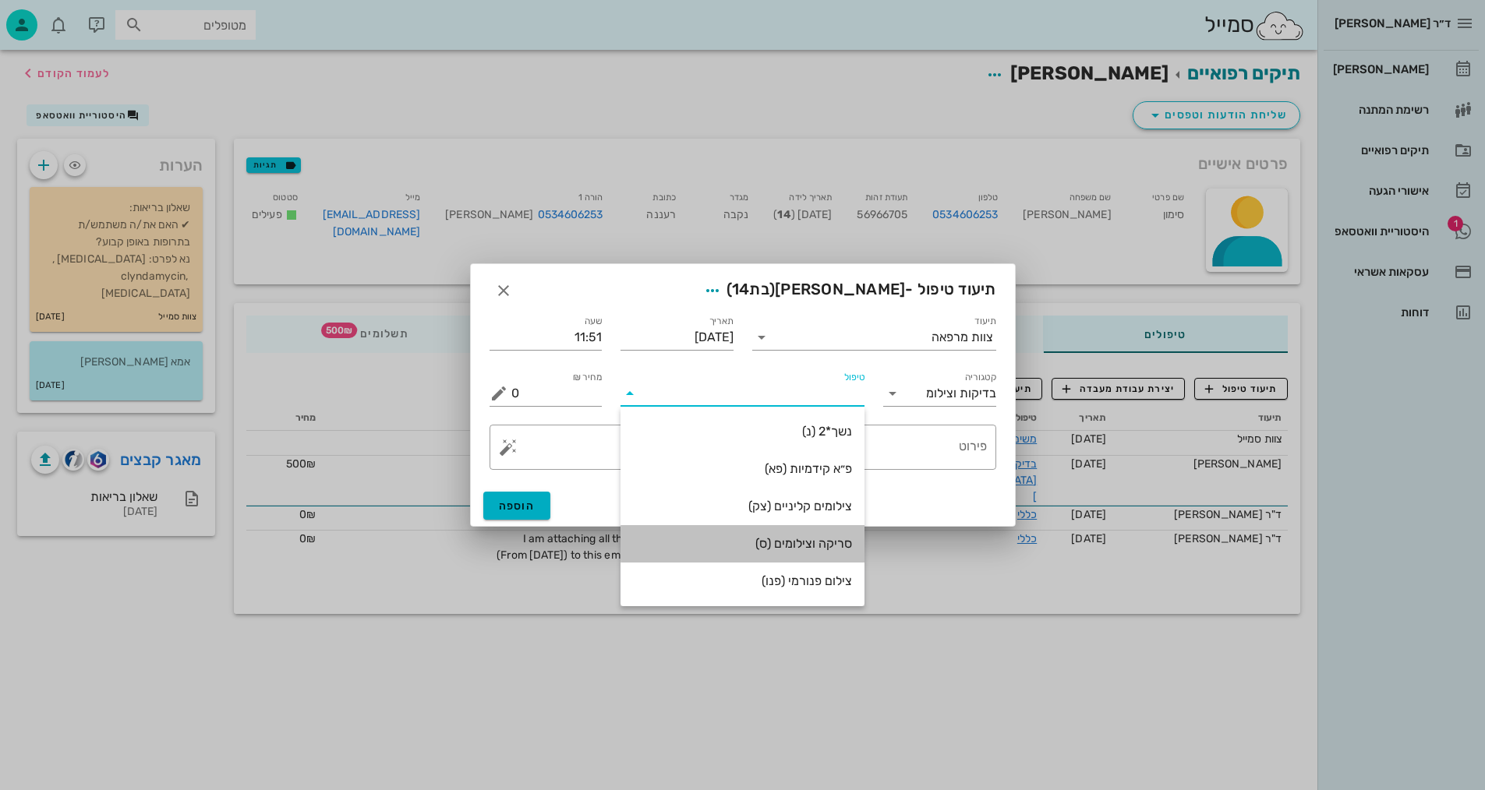
click at [817, 536] on div "סריקה וצילומים (ס)" at bounding box center [742, 543] width 219 height 15
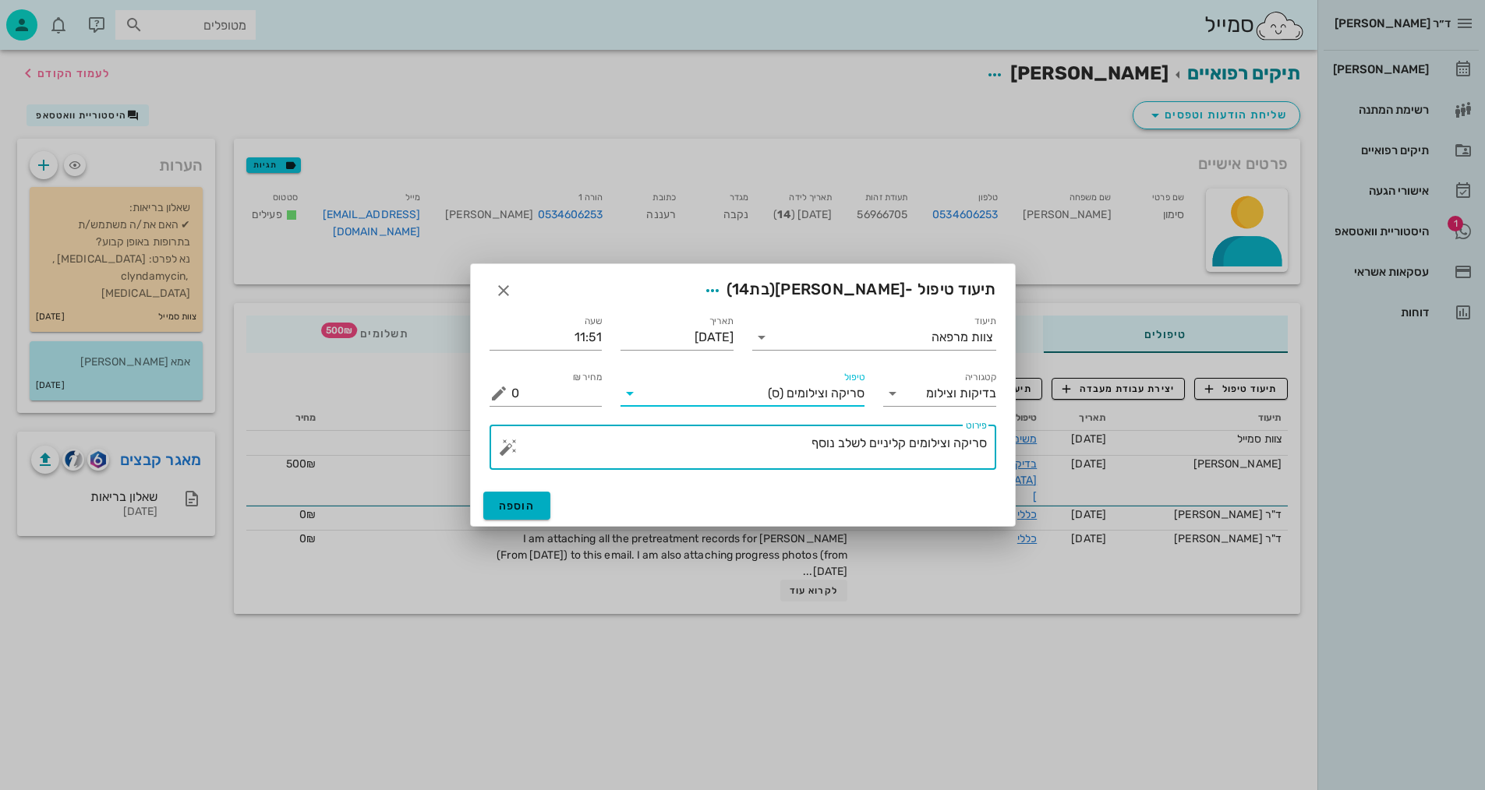
drag, startPoint x: 803, startPoint y: 439, endPoint x: 934, endPoint y: 434, distance: 131.0
click at [943, 440] on textarea "סריקה וצילומים קליניים לשלב נוסף" at bounding box center [748, 451] width 475 height 37
type textarea "[PERSON_NAME] ותמונת אפליקציה -[PERSON_NAME]"
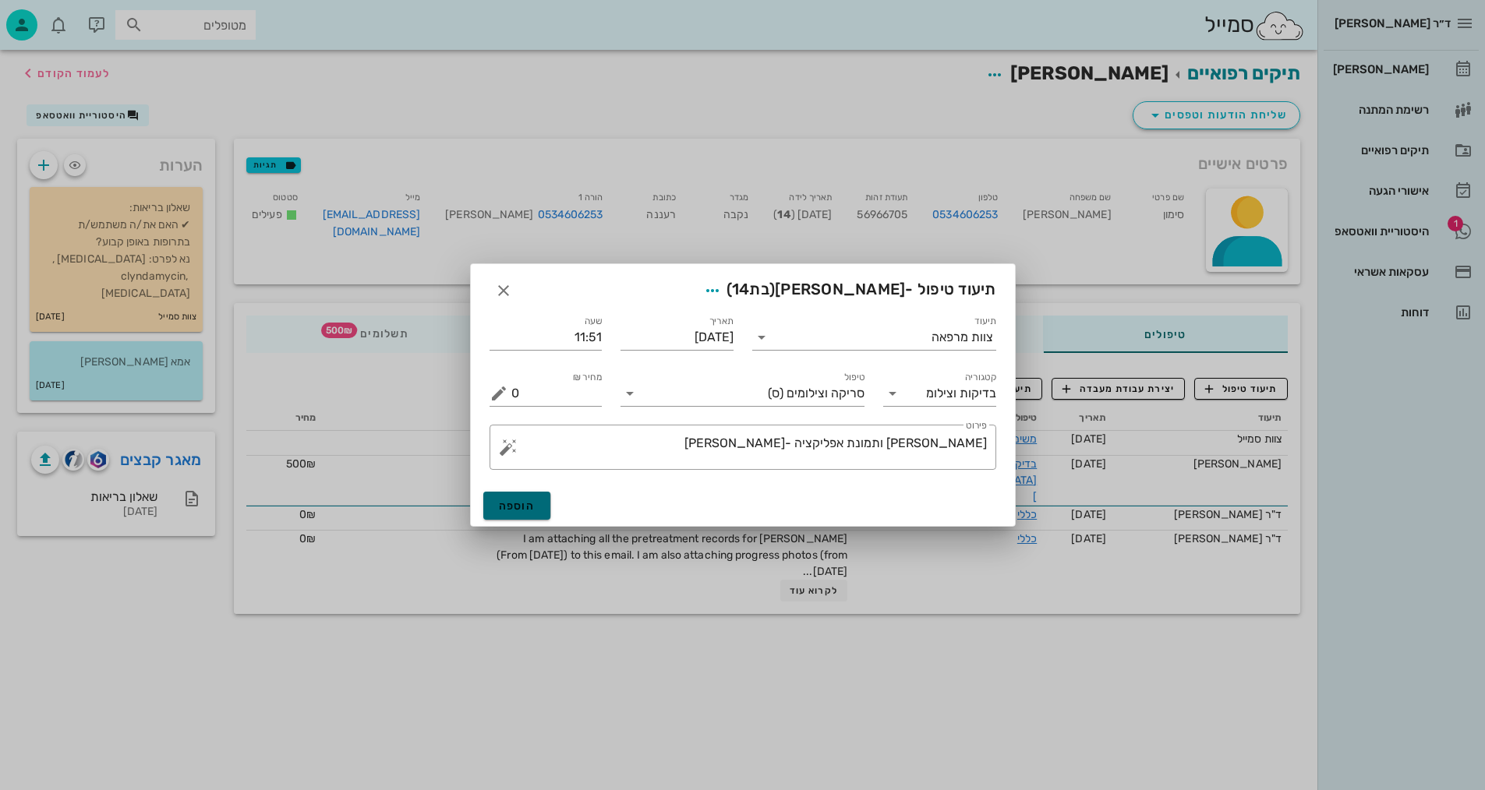
drag, startPoint x: 517, startPoint y: 500, endPoint x: 528, endPoint y: 489, distance: 14.9
click at [521, 495] on button "הוספה" at bounding box center [517, 506] width 68 height 28
